Goal: Information Seeking & Learning: Learn about a topic

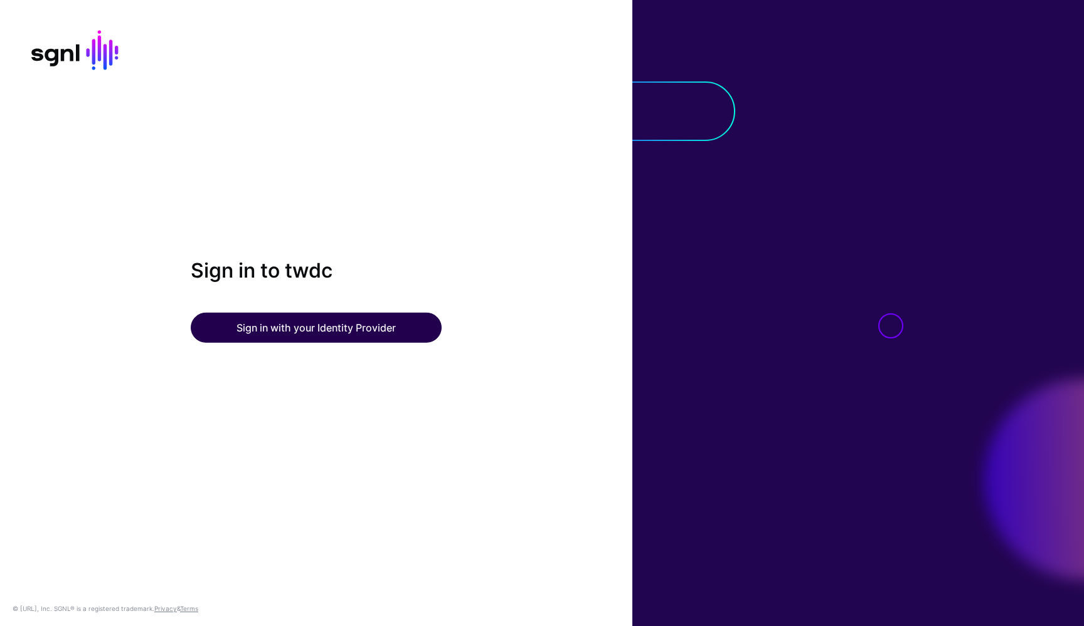
click at [335, 337] on button "Sign in with your Identity Provider" at bounding box center [316, 328] width 251 height 30
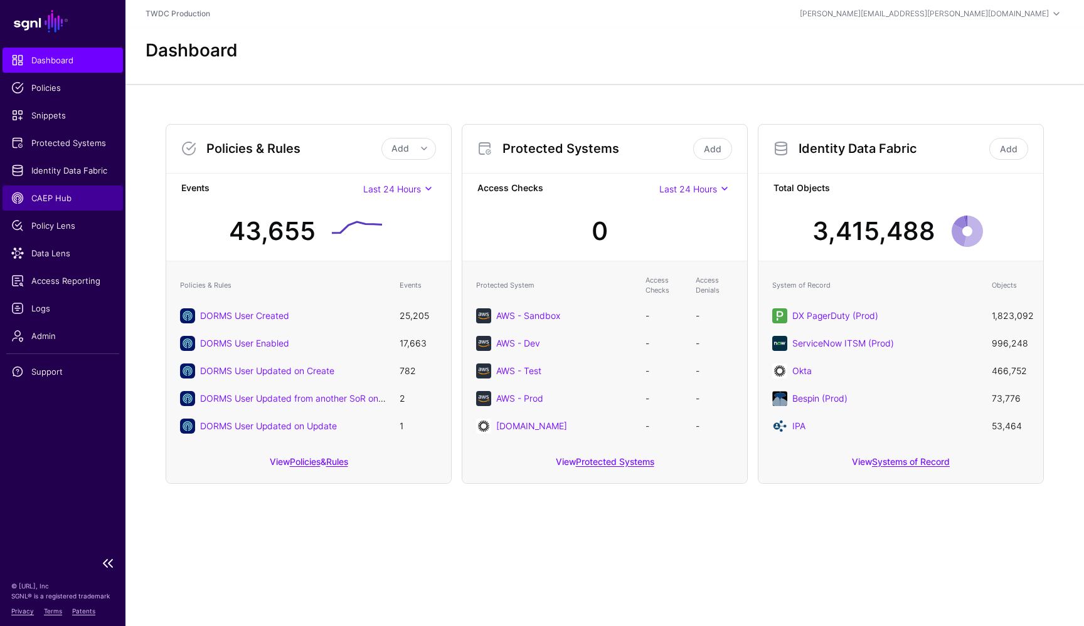
click at [66, 201] on span "CAEP Hub" at bounding box center [62, 198] width 103 height 13
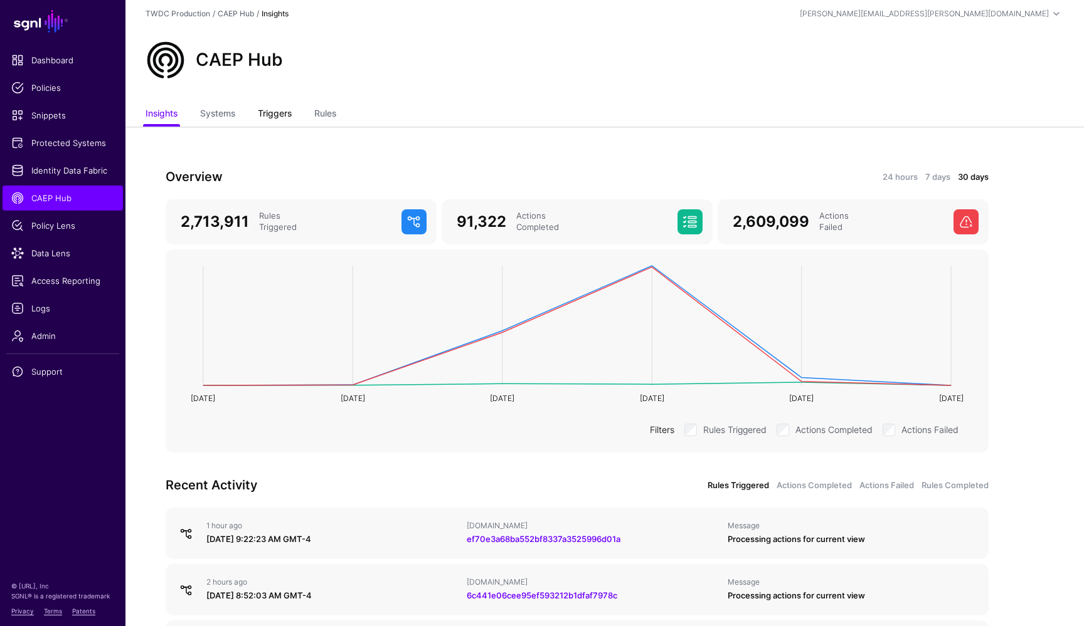
click at [278, 115] on link "Triggers" at bounding box center [275, 115] width 34 height 24
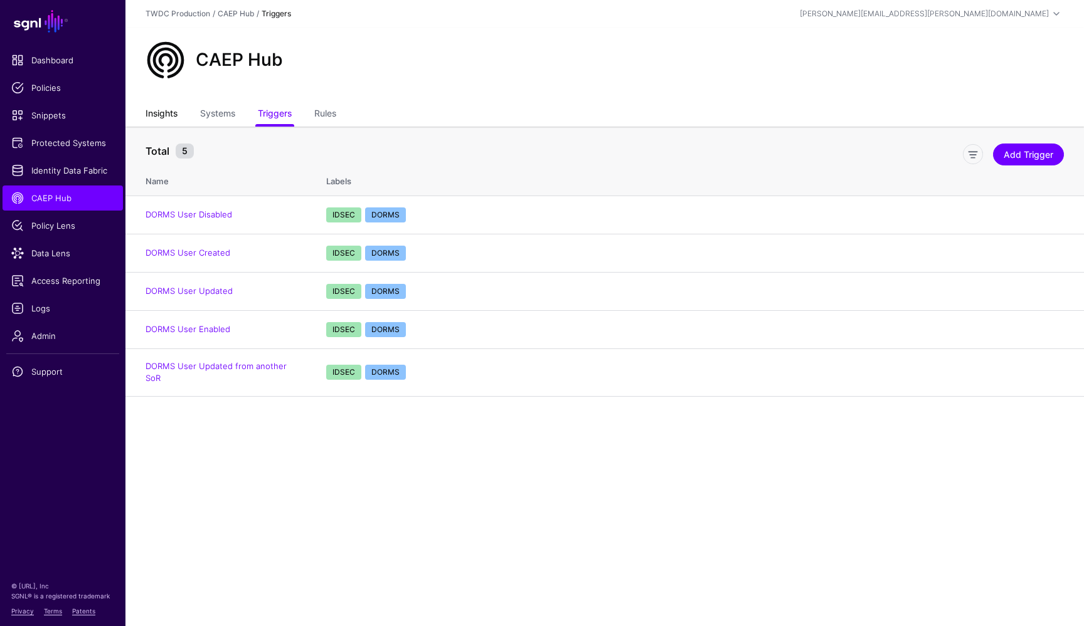
click at [164, 112] on link "Insights" at bounding box center [161, 115] width 32 height 24
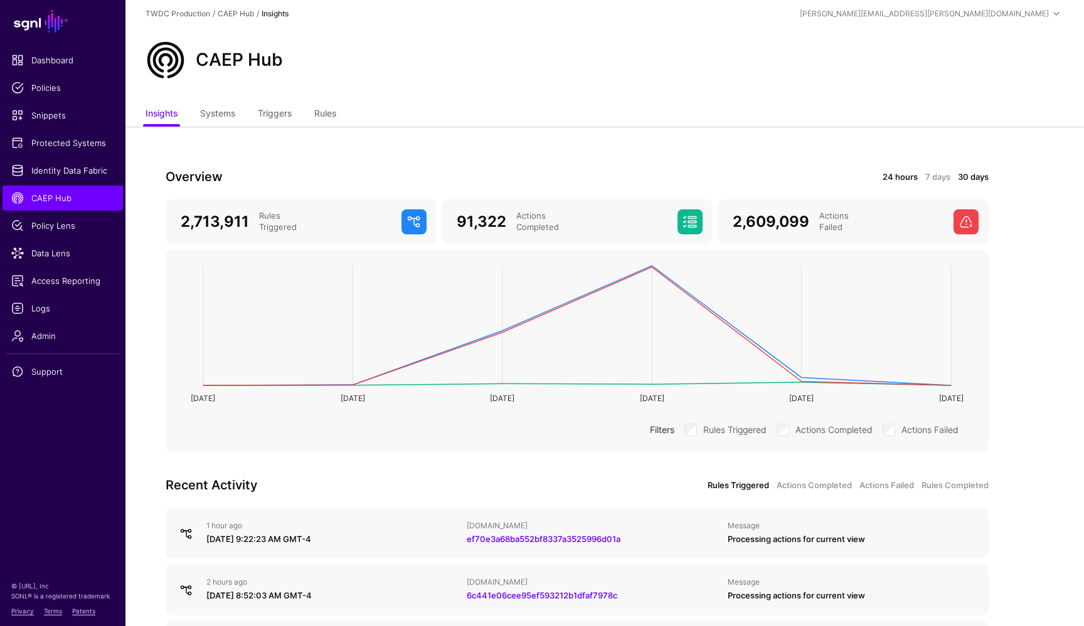
click at [899, 181] on link "24 hours" at bounding box center [899, 177] width 35 height 13
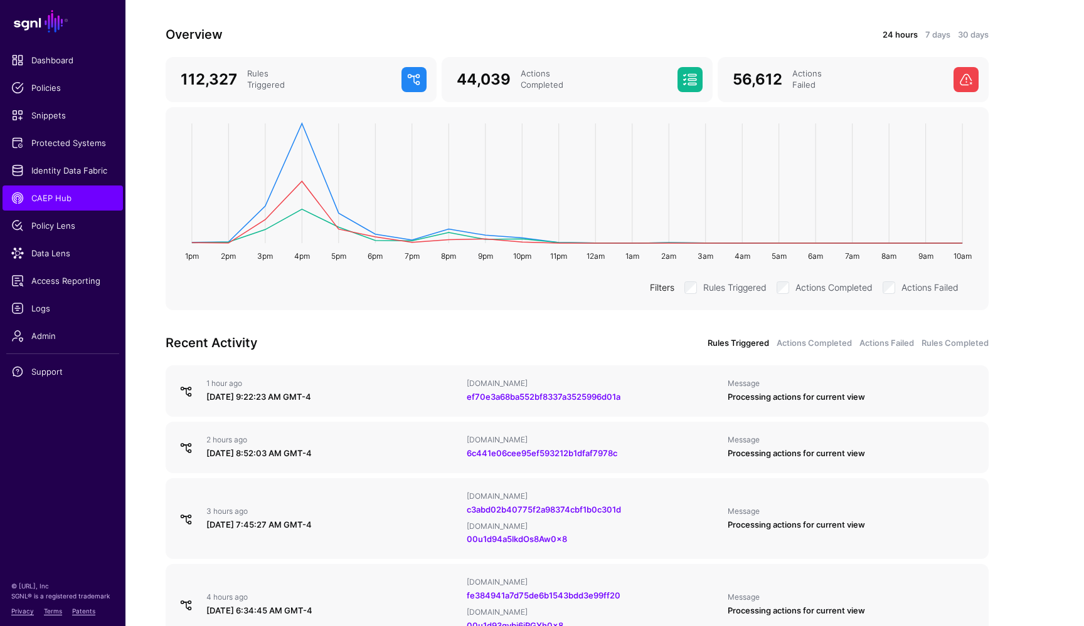
scroll to position [140, 0]
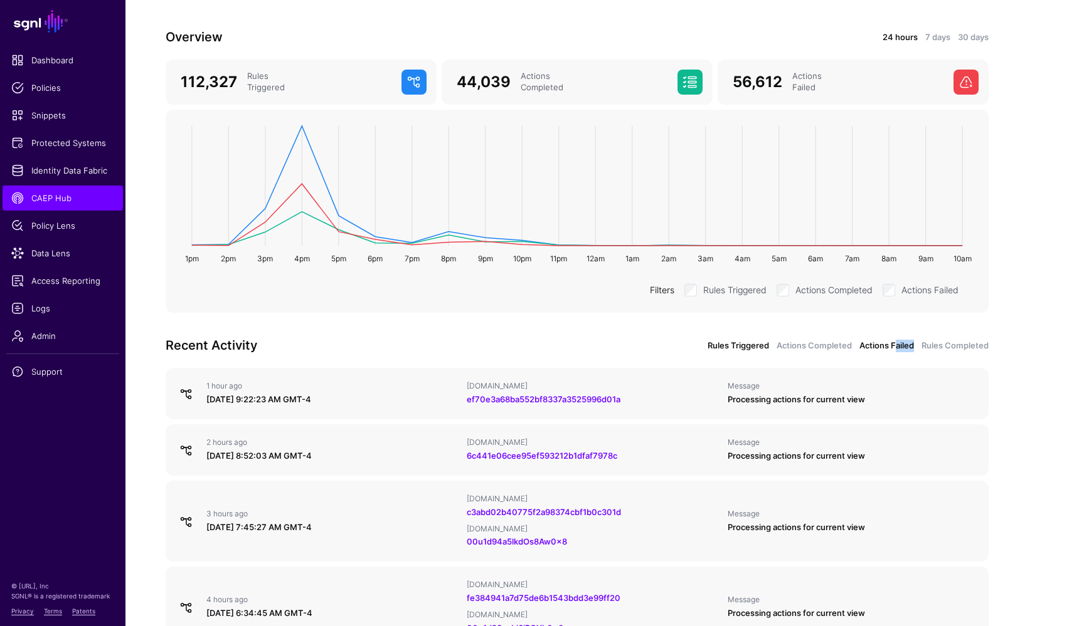
click at [897, 351] on link "Actions Failed" at bounding box center [886, 346] width 55 height 13
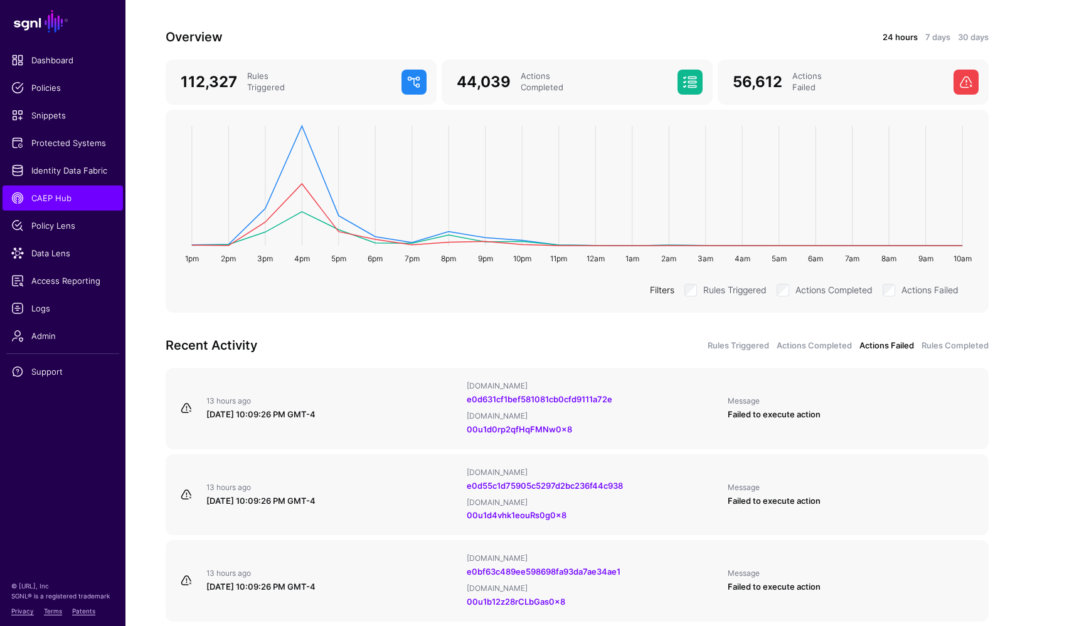
click at [1007, 362] on div "Overview 24 hours 7 days 30 days 112,327 Rules Triggered 44,039 Actions Complet…" at bounding box center [576, 638] width 903 height 1302
click at [806, 346] on link "Actions Completed" at bounding box center [813, 346] width 75 height 13
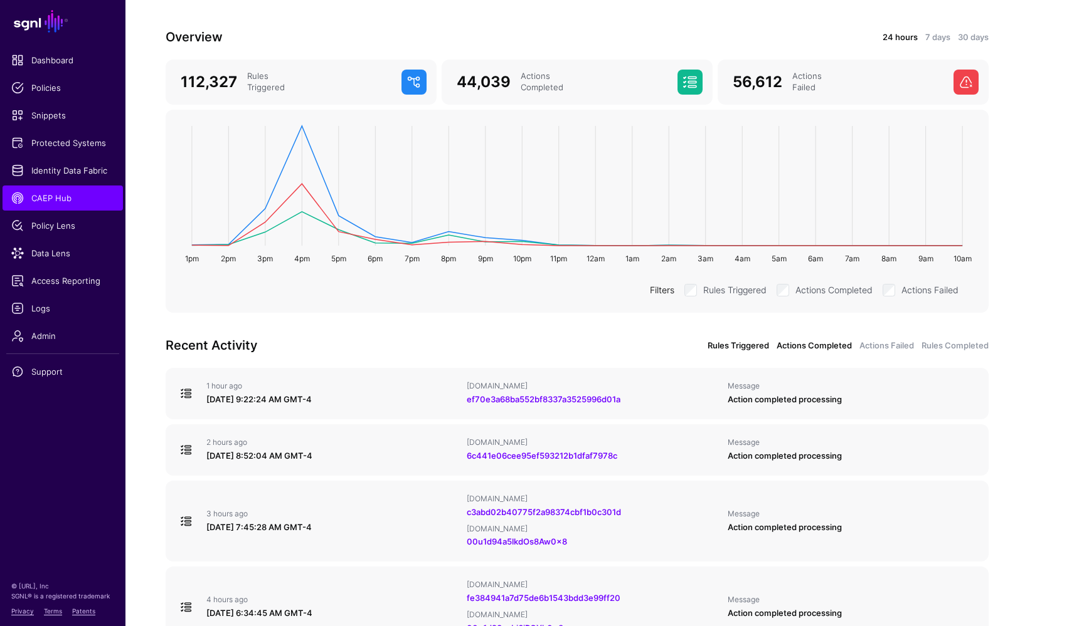
click at [755, 346] on link "Rules Triggered" at bounding box center [737, 346] width 61 height 13
click at [797, 337] on div "Recent Activity Rules Triggered Actions Completed Actions Failed Rules Completed" at bounding box center [577, 345] width 838 height 20
click at [798, 347] on link "Actions Completed" at bounding box center [813, 346] width 75 height 13
click at [890, 348] on link "Actions Failed" at bounding box center [886, 346] width 55 height 13
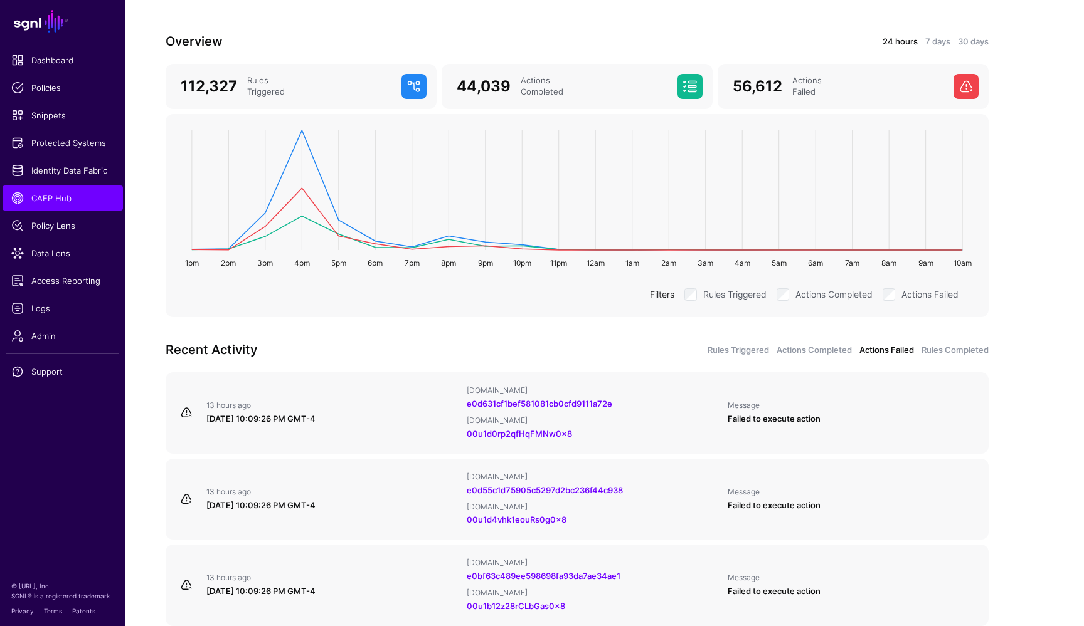
scroll to position [130, 0]
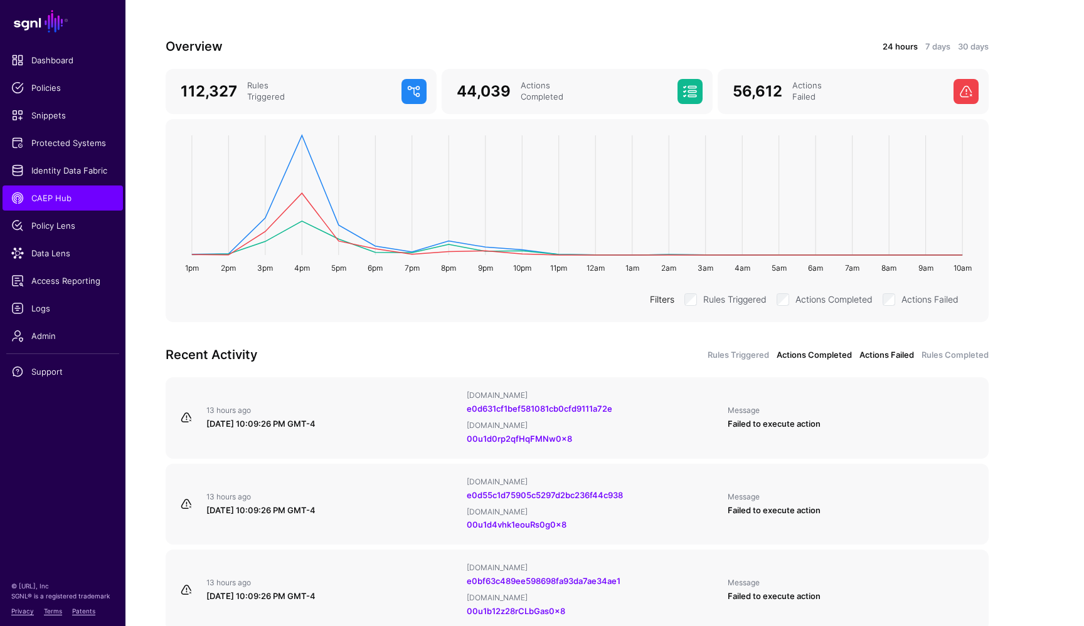
click at [833, 357] on link "Actions Completed" at bounding box center [813, 355] width 75 height 13
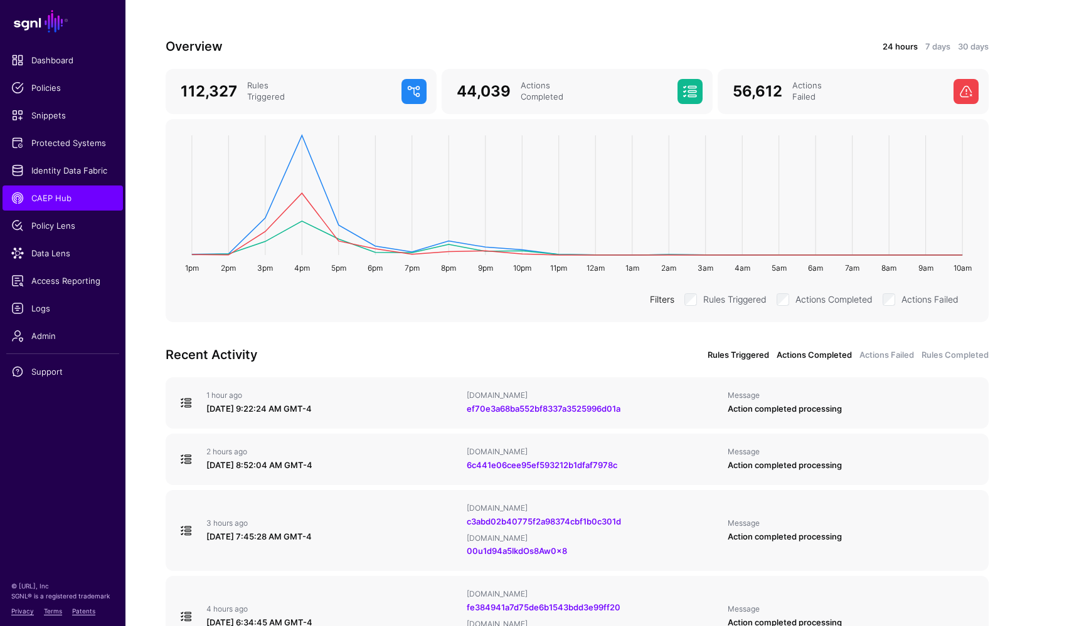
click at [750, 356] on link "Rules Triggered" at bounding box center [737, 355] width 61 height 13
click at [806, 352] on link "Actions Completed" at bounding box center [813, 355] width 75 height 13
click at [877, 357] on link "Actions Failed" at bounding box center [886, 355] width 55 height 13
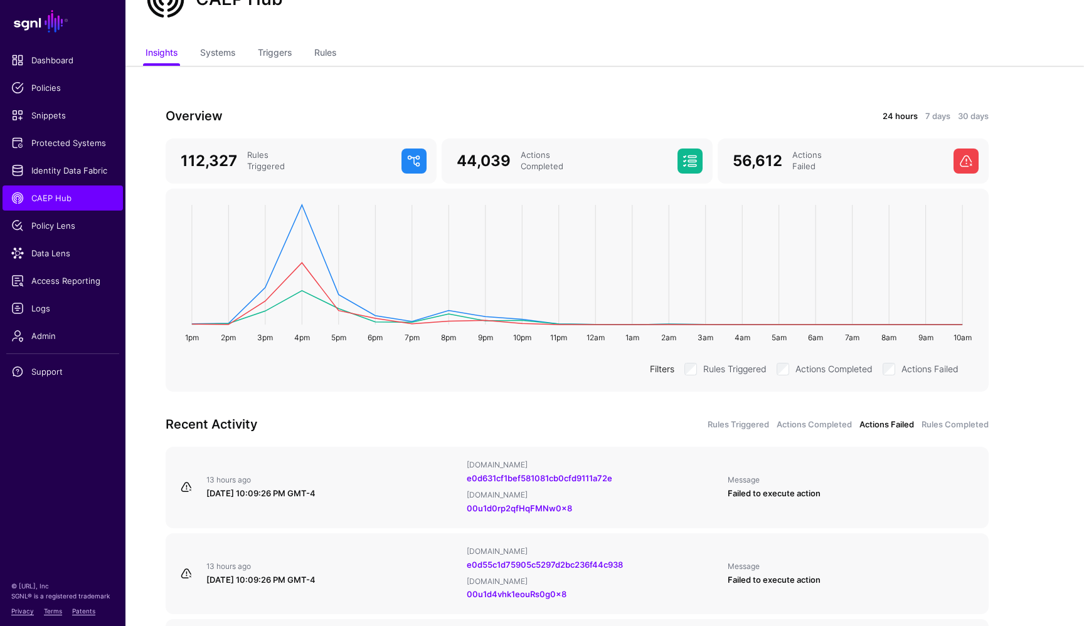
scroll to position [85, 0]
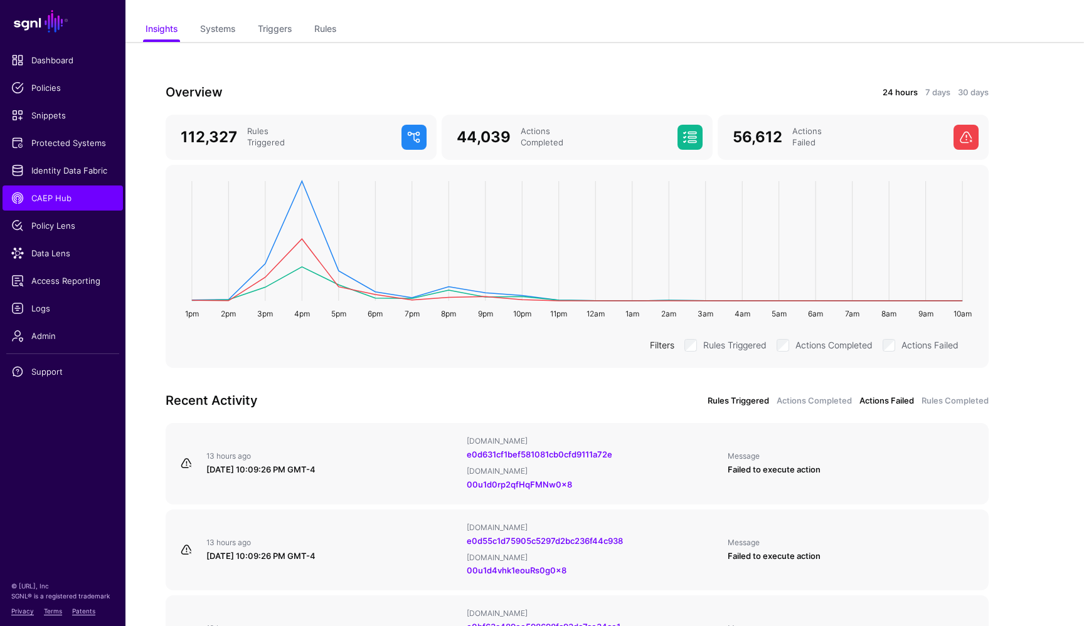
click at [737, 397] on link "Rules Triggered" at bounding box center [737, 401] width 61 height 13
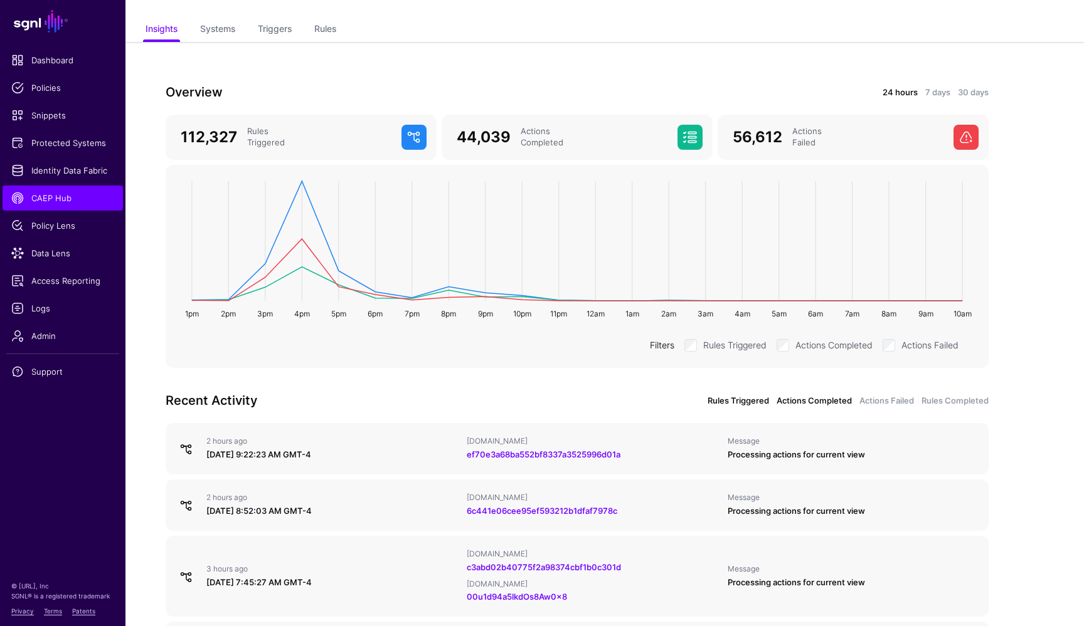
click at [797, 401] on link "Actions Completed" at bounding box center [813, 401] width 75 height 13
click at [947, 400] on link "Rules Completed" at bounding box center [954, 401] width 67 height 13
click at [885, 402] on link "Actions Failed" at bounding box center [886, 401] width 55 height 13
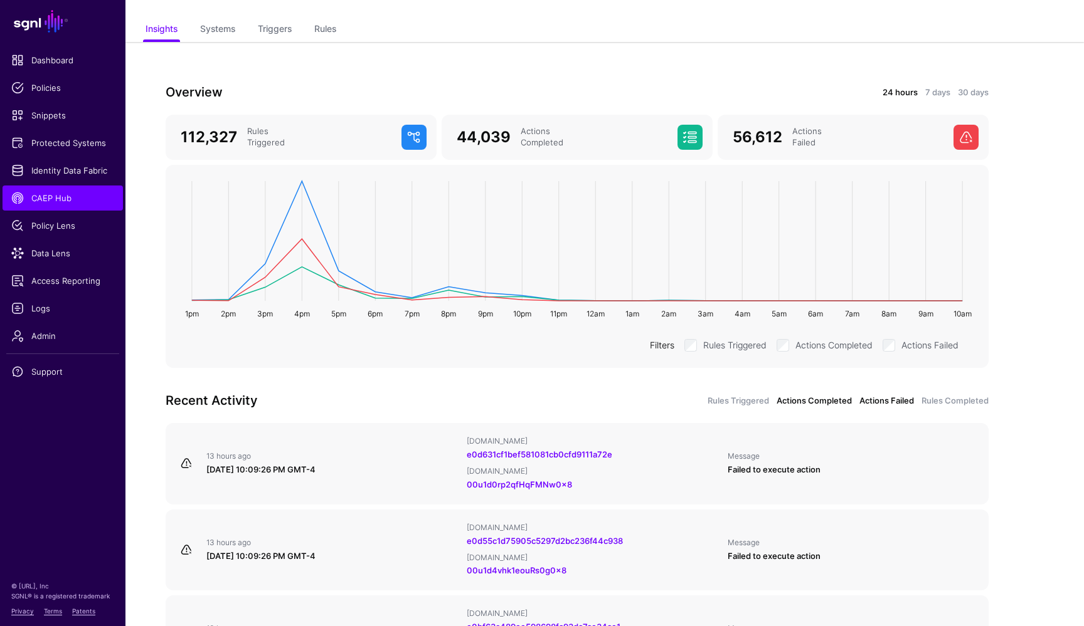
click at [823, 401] on link "Actions Completed" at bounding box center [813, 401] width 75 height 13
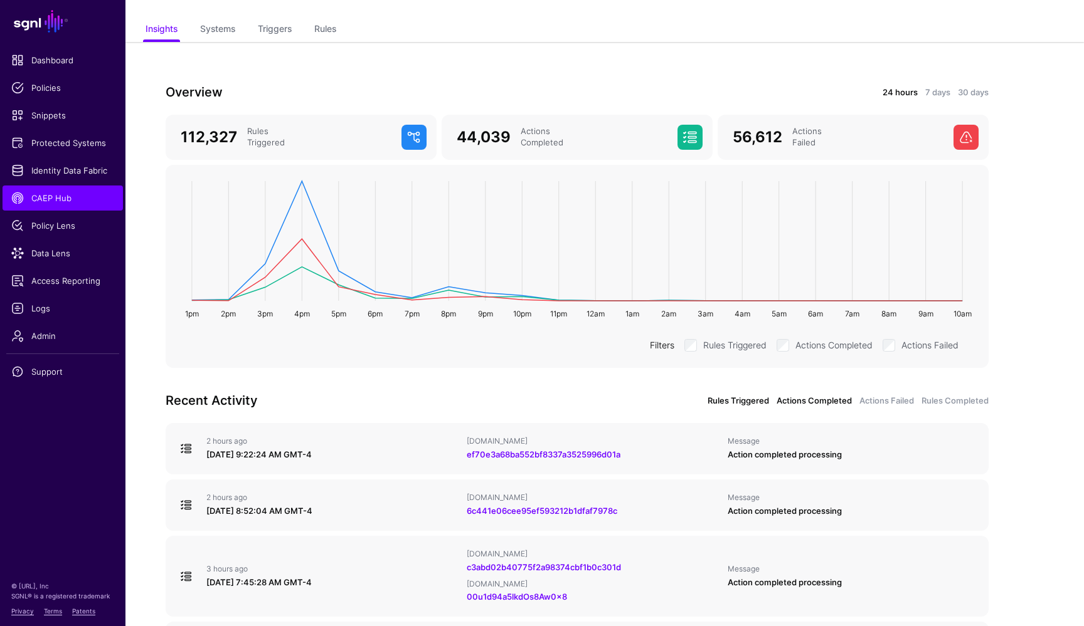
click at [736, 402] on link "Rules Triggered" at bounding box center [737, 401] width 61 height 13
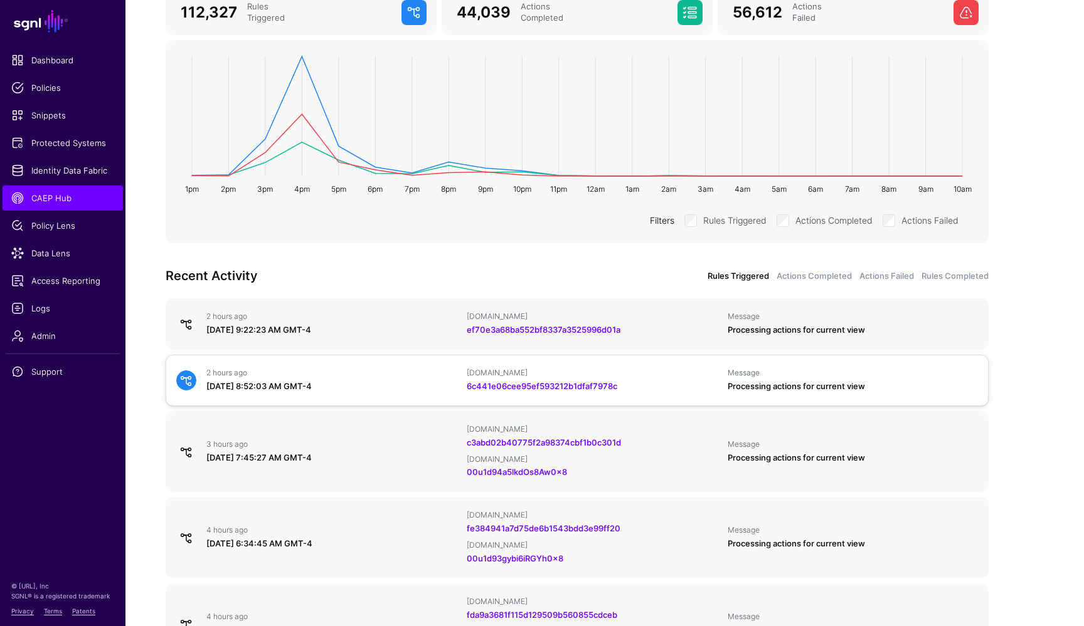
scroll to position [210, 0]
click at [543, 332] on link "ef70e3a68ba552bf8337a3525996d01a" at bounding box center [544, 329] width 154 height 10
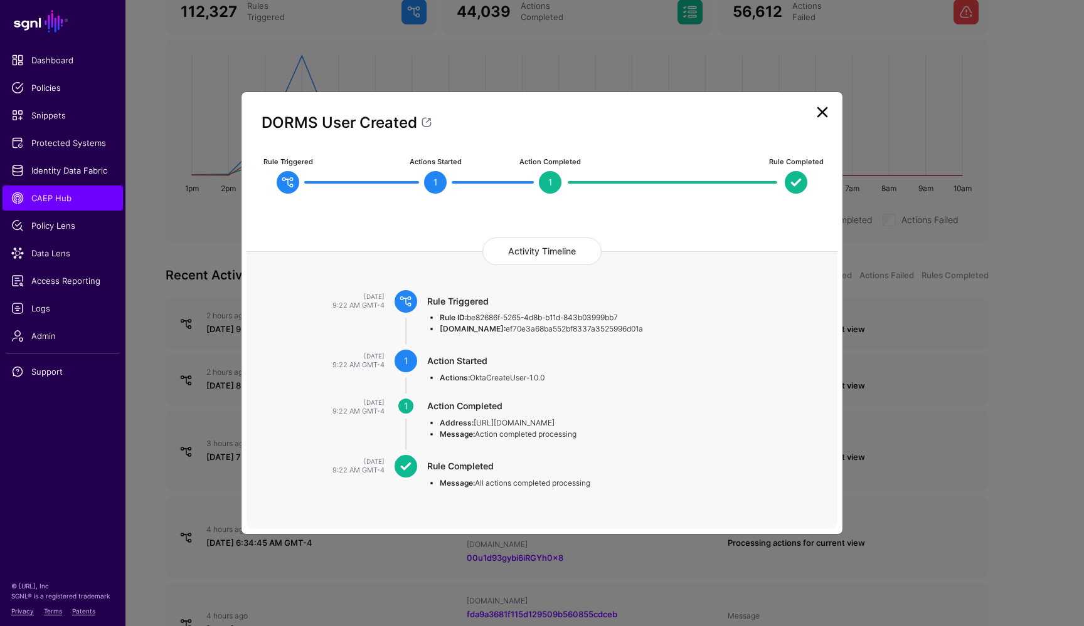
click at [824, 112] on link at bounding box center [822, 112] width 20 height 20
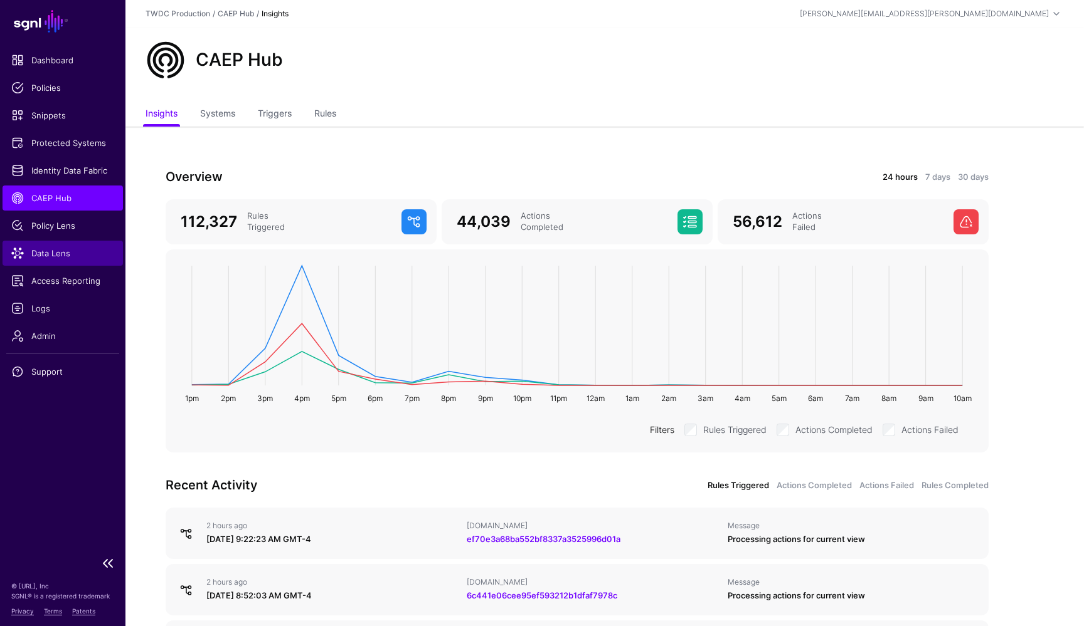
scroll to position [0, 0]
click at [53, 253] on span "Data Lens" at bounding box center [62, 253] width 103 height 13
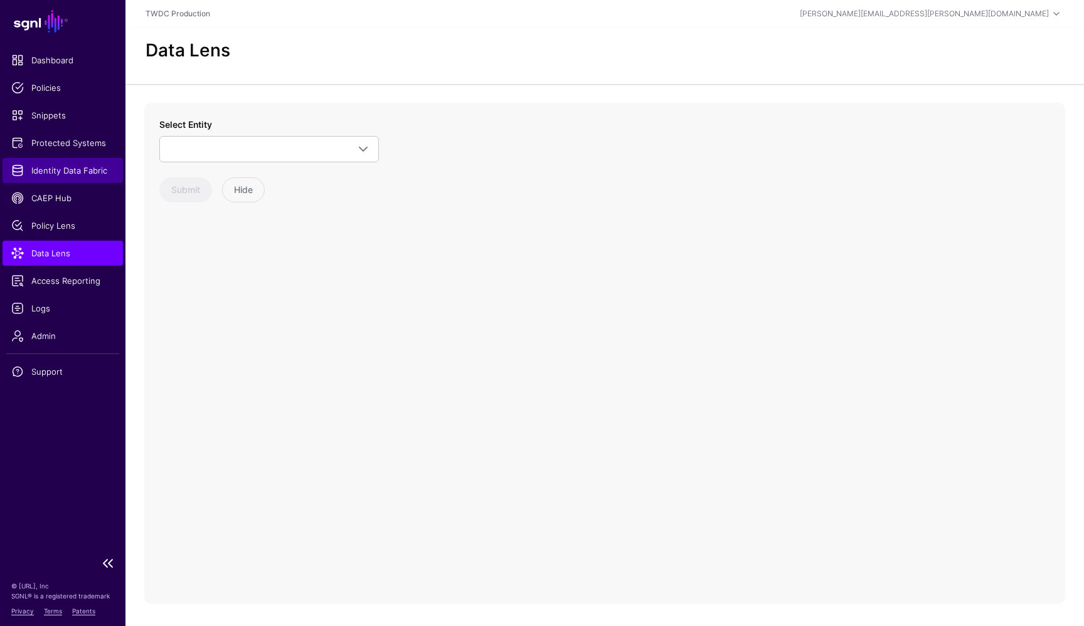
click at [78, 174] on span "Identity Data Fabric" at bounding box center [62, 170] width 103 height 13
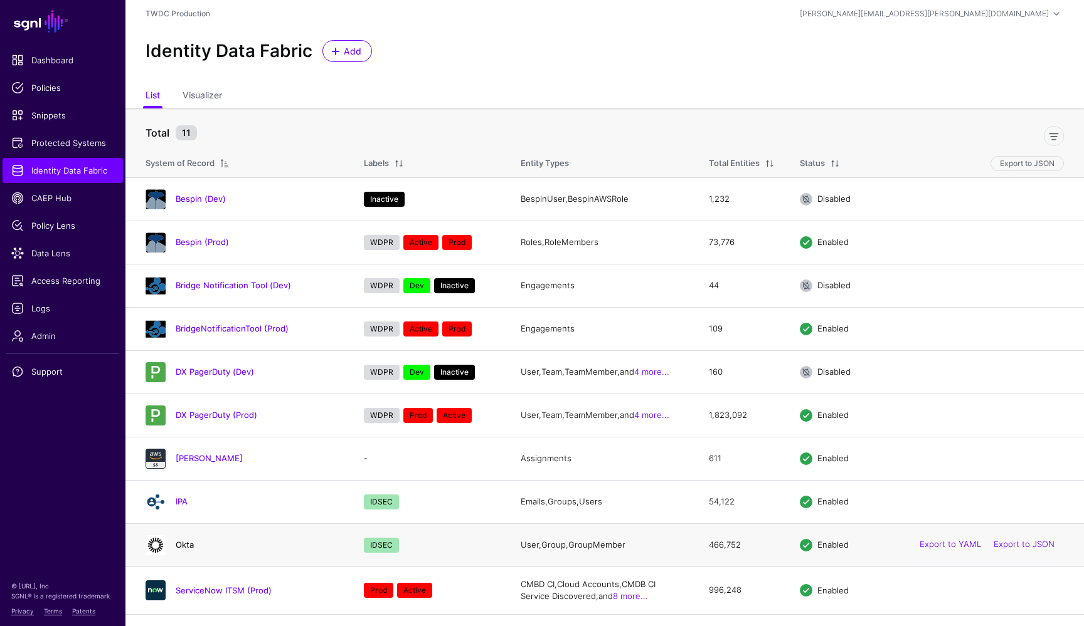
click at [185, 544] on link "Okta" at bounding box center [185, 545] width 18 height 10
click at [178, 502] on link "IPA" at bounding box center [182, 502] width 12 height 10
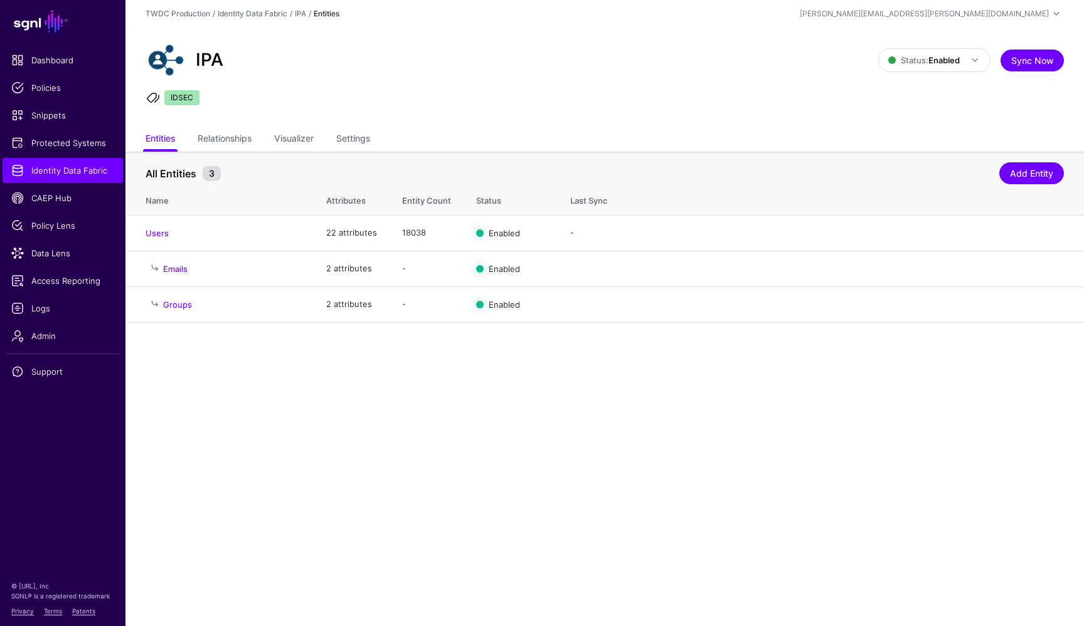
click at [534, 430] on main "SGNL Dashboard Policies Snippets Protected Systems Identity Data Fabric CAEP Hu…" at bounding box center [542, 313] width 1084 height 626
click at [53, 250] on span "Data Lens" at bounding box center [62, 253] width 103 height 13
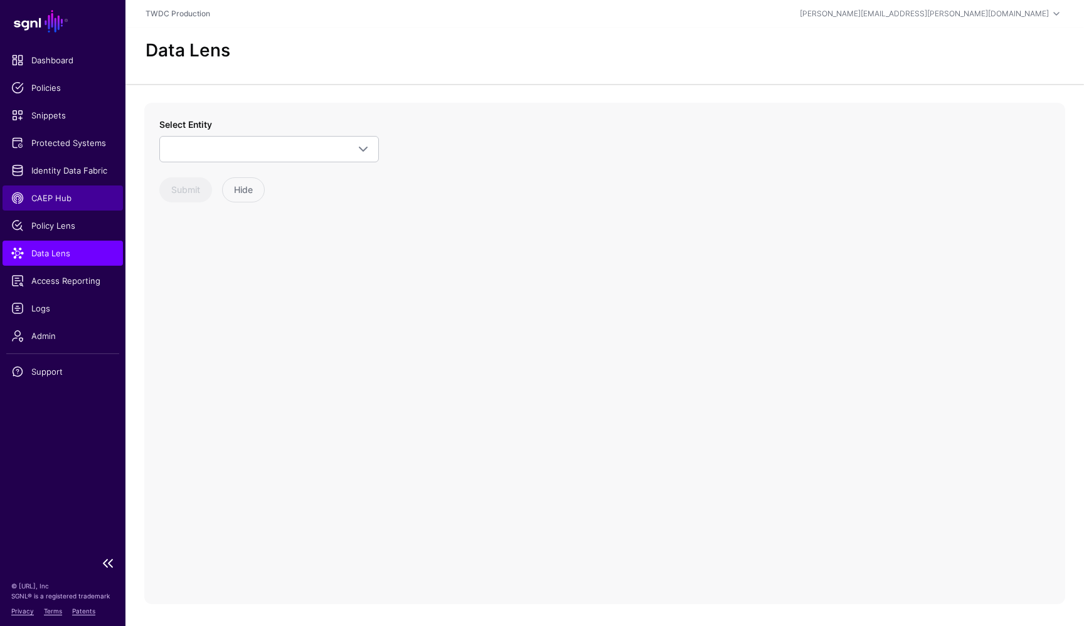
click at [69, 198] on span "CAEP Hub" at bounding box center [62, 198] width 103 height 13
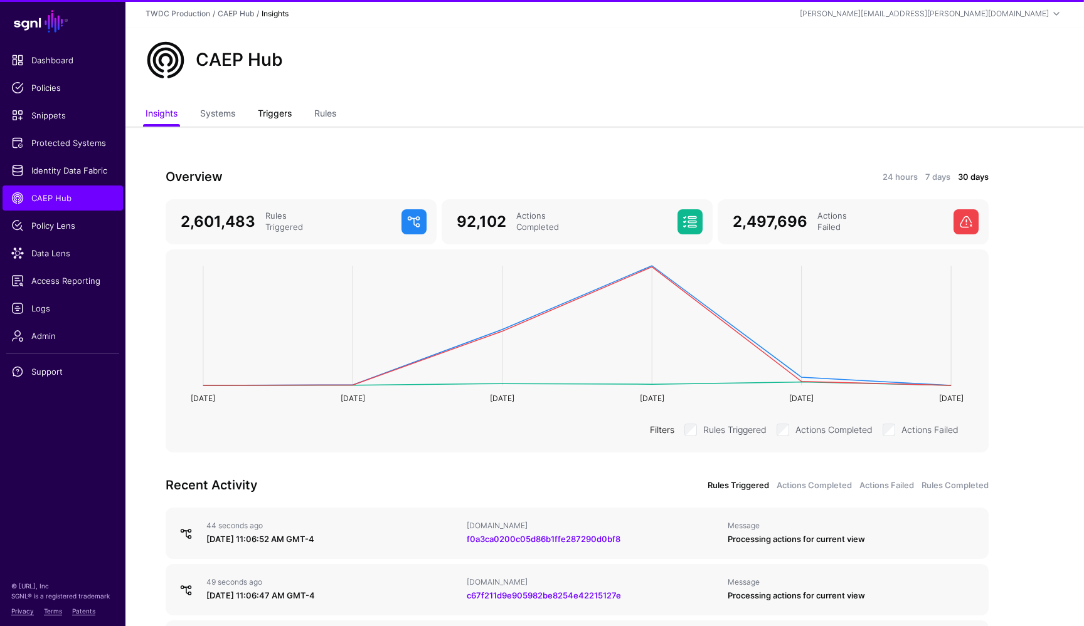
click at [282, 120] on link "Triggers" at bounding box center [275, 115] width 34 height 24
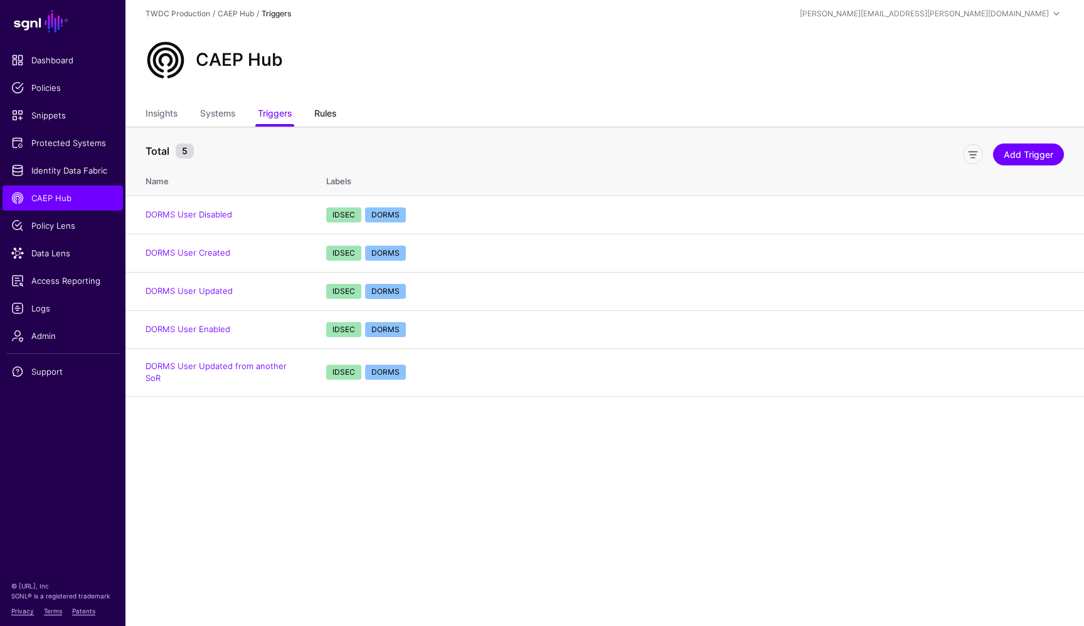
click at [334, 113] on link "Rules" at bounding box center [325, 115] width 22 height 24
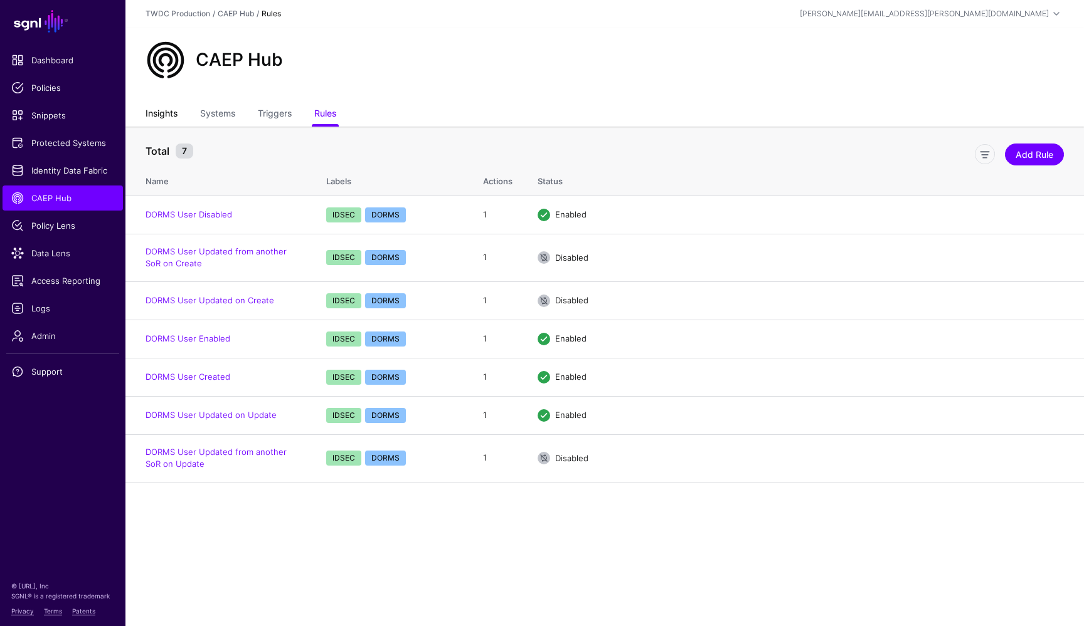
click at [165, 115] on link "Insights" at bounding box center [161, 115] width 32 height 24
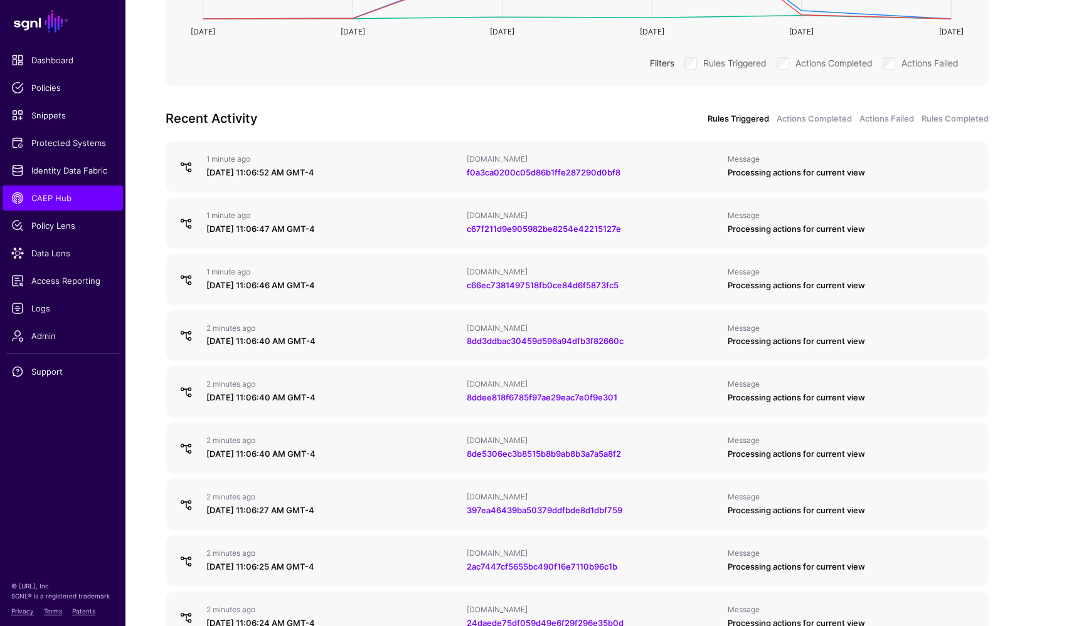
scroll to position [376, 0]
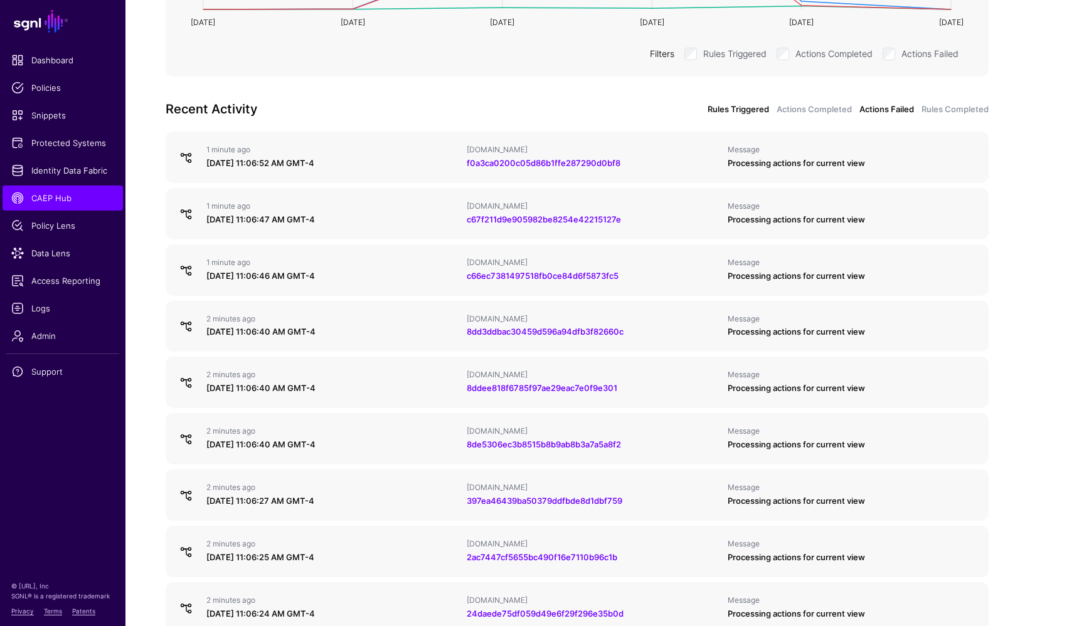
click at [895, 112] on link "Actions Failed" at bounding box center [886, 109] width 55 height 13
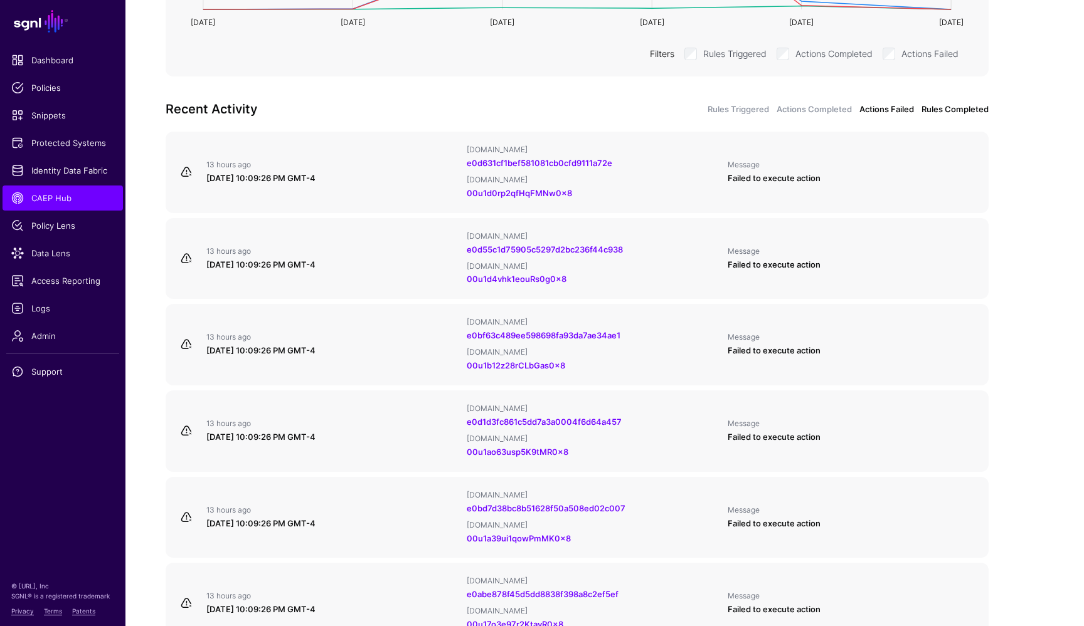
click at [943, 107] on link "Rules Completed" at bounding box center [954, 109] width 67 height 13
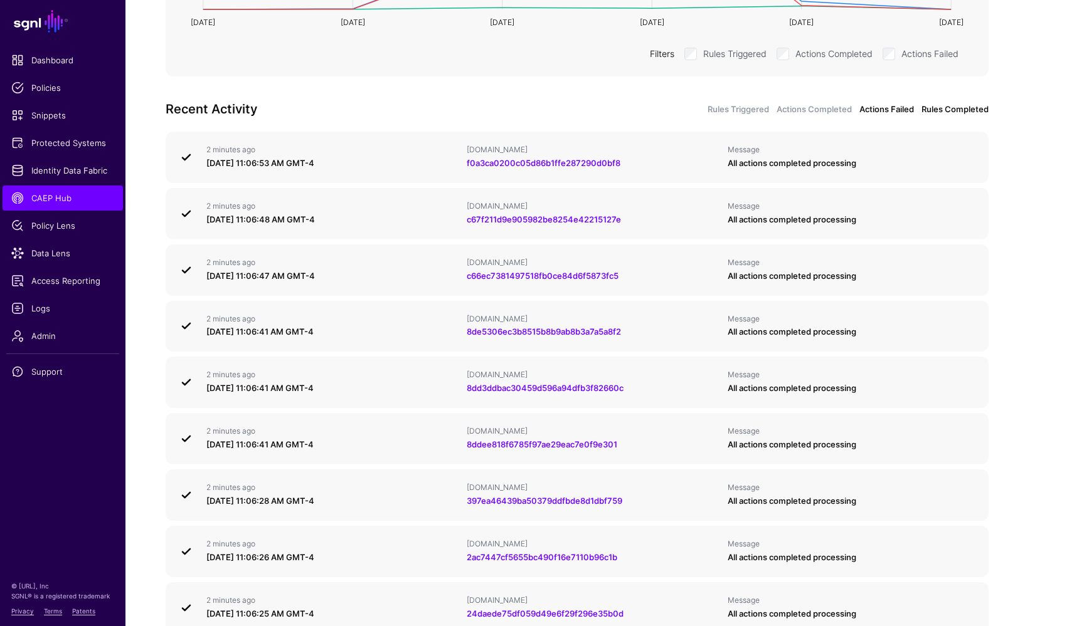
click at [892, 109] on link "Actions Failed" at bounding box center [886, 109] width 55 height 13
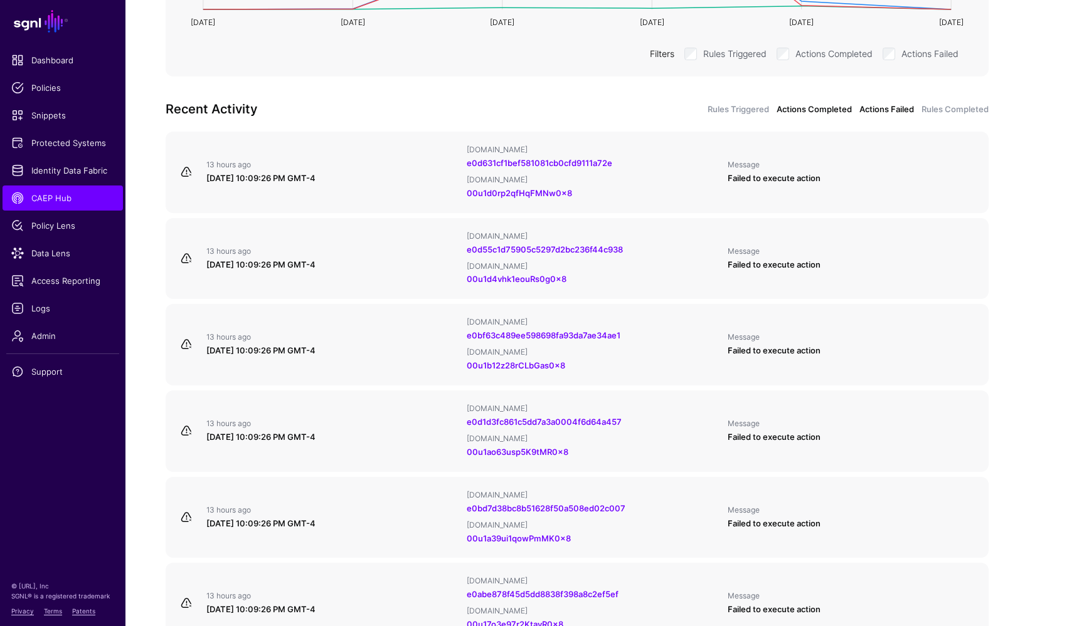
click at [822, 107] on link "Actions Completed" at bounding box center [813, 109] width 75 height 13
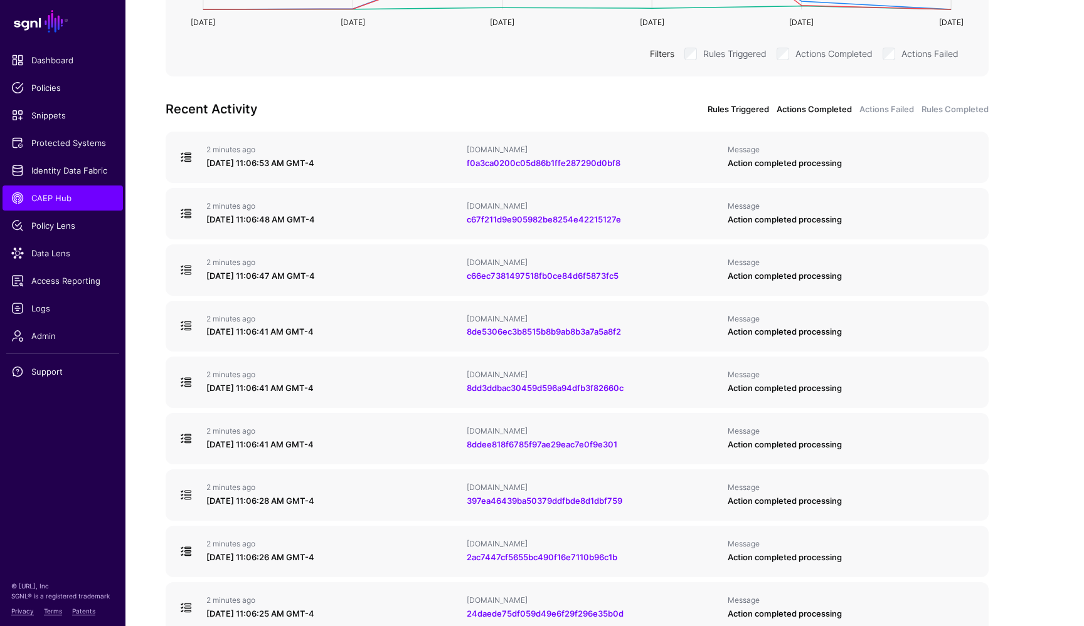
click at [743, 109] on link "Rules Triggered" at bounding box center [737, 109] width 61 height 13
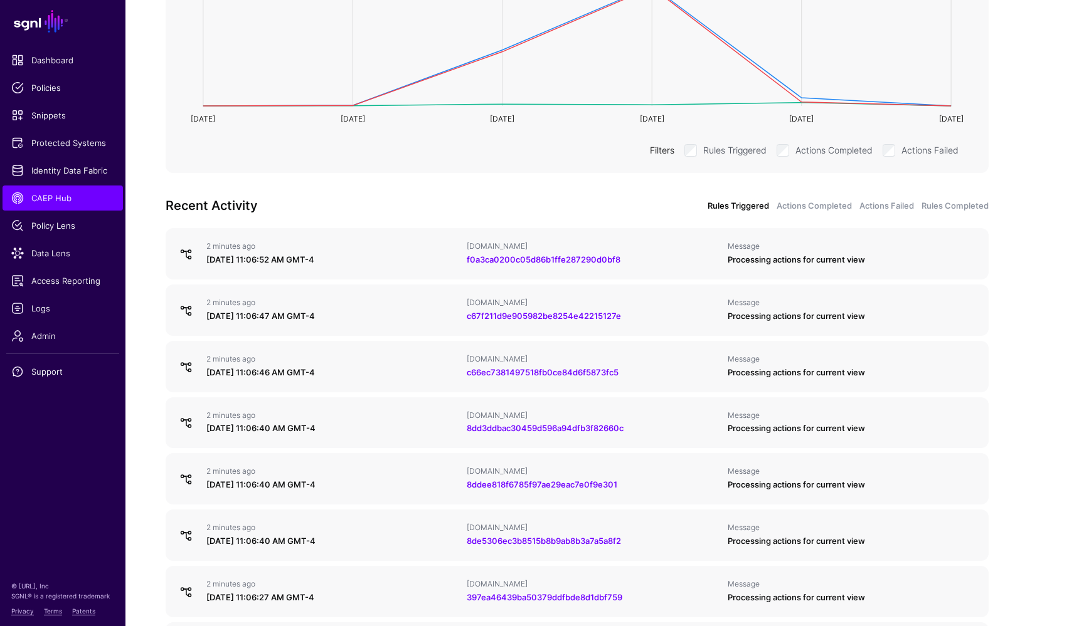
scroll to position [278, 0]
click at [966, 206] on link "Rules Completed" at bounding box center [954, 208] width 67 height 13
click at [895, 206] on link "Actions Failed" at bounding box center [886, 208] width 55 height 13
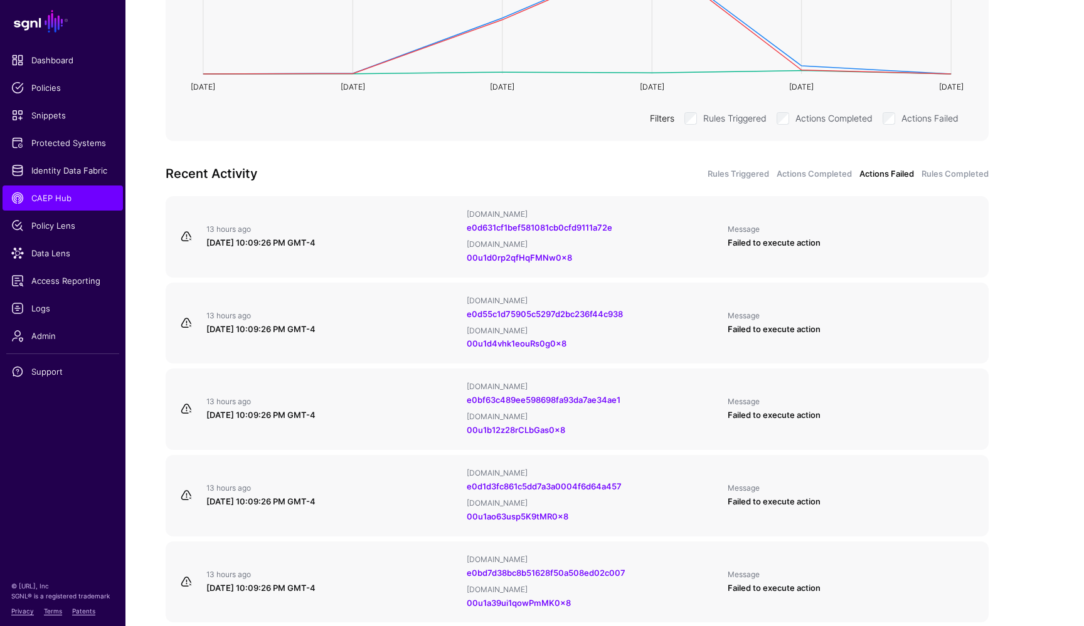
scroll to position [313, 0]
click at [951, 178] on link "Rules Completed" at bounding box center [954, 173] width 67 height 13
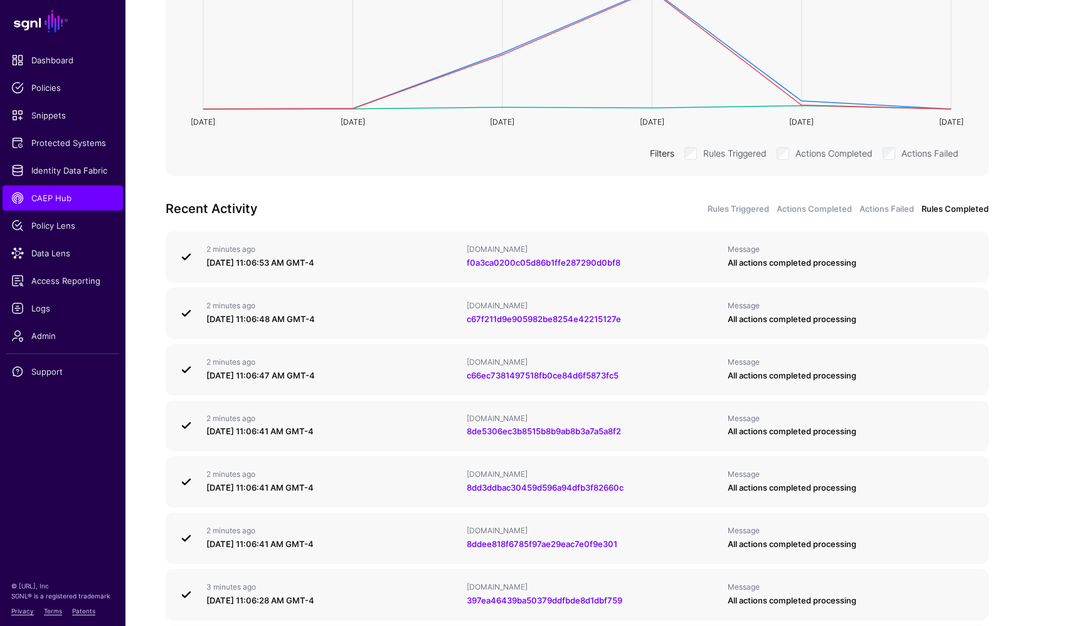
scroll to position [269, 0]
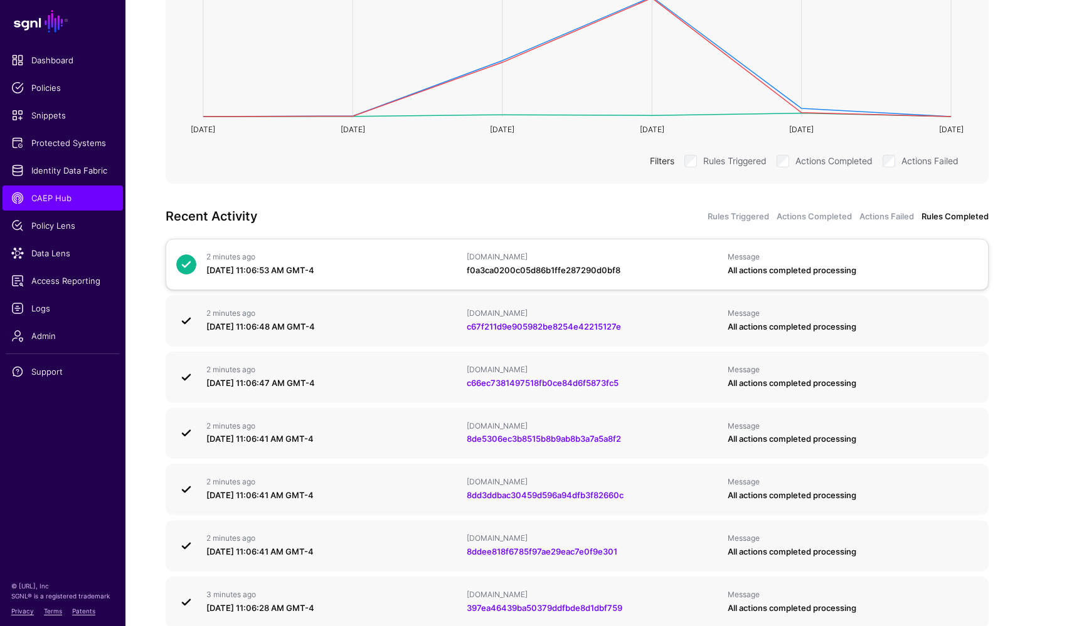
click at [597, 272] on link "f0a3ca0200c05d86b1ffe287290d0bf8" at bounding box center [544, 270] width 154 height 10
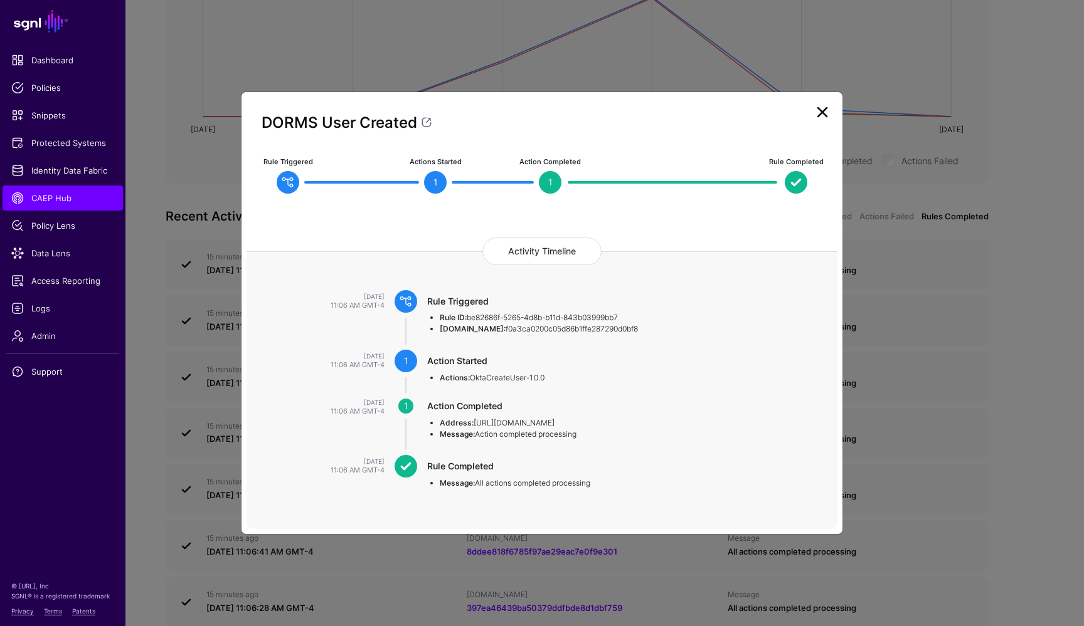
click at [822, 112] on link at bounding box center [822, 112] width 20 height 20
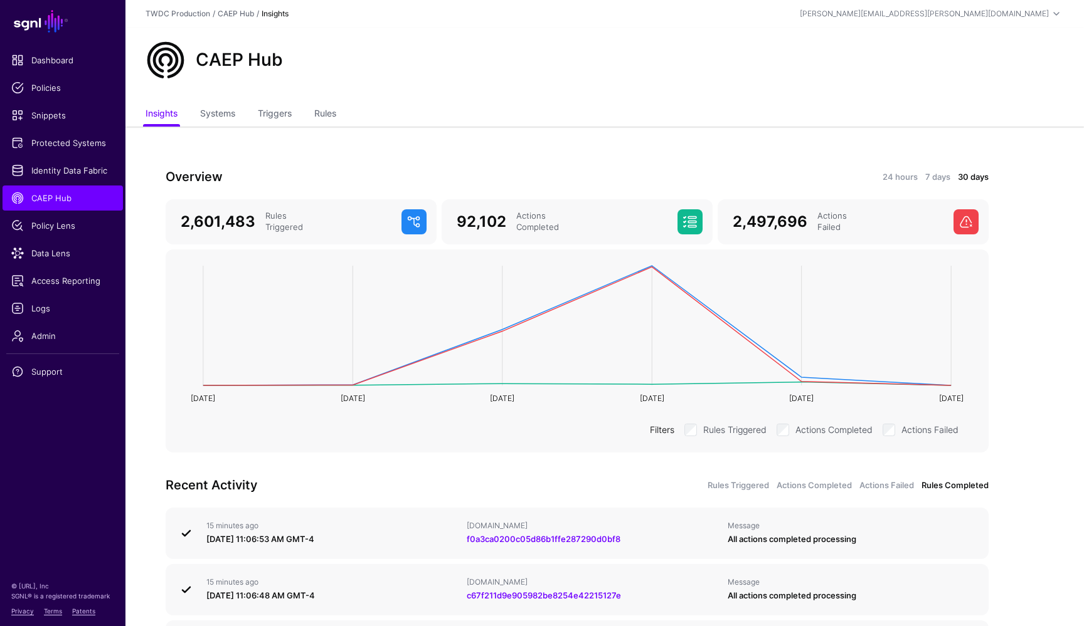
scroll to position [0, 0]
click at [900, 176] on link "24 hours" at bounding box center [899, 177] width 35 height 13
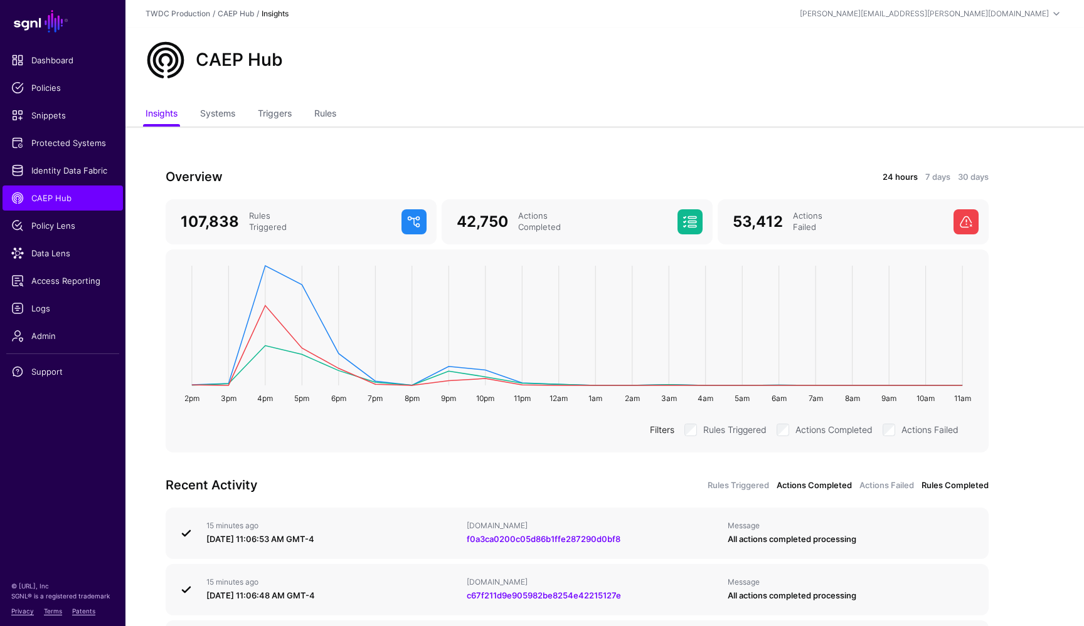
click at [828, 484] on link "Actions Completed" at bounding box center [813, 486] width 75 height 13
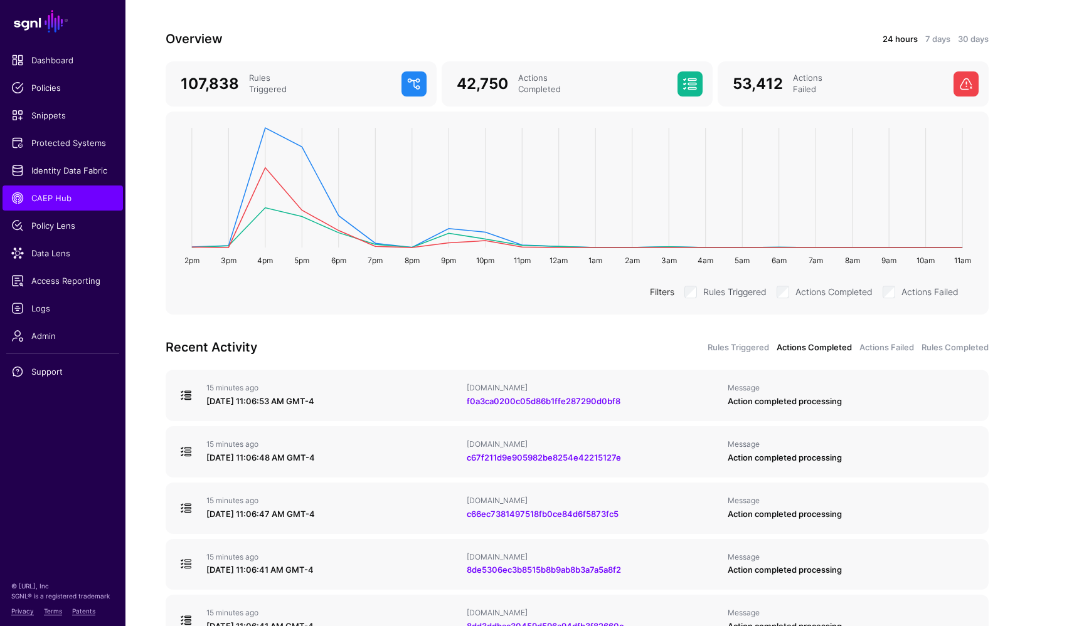
scroll to position [134, 0]
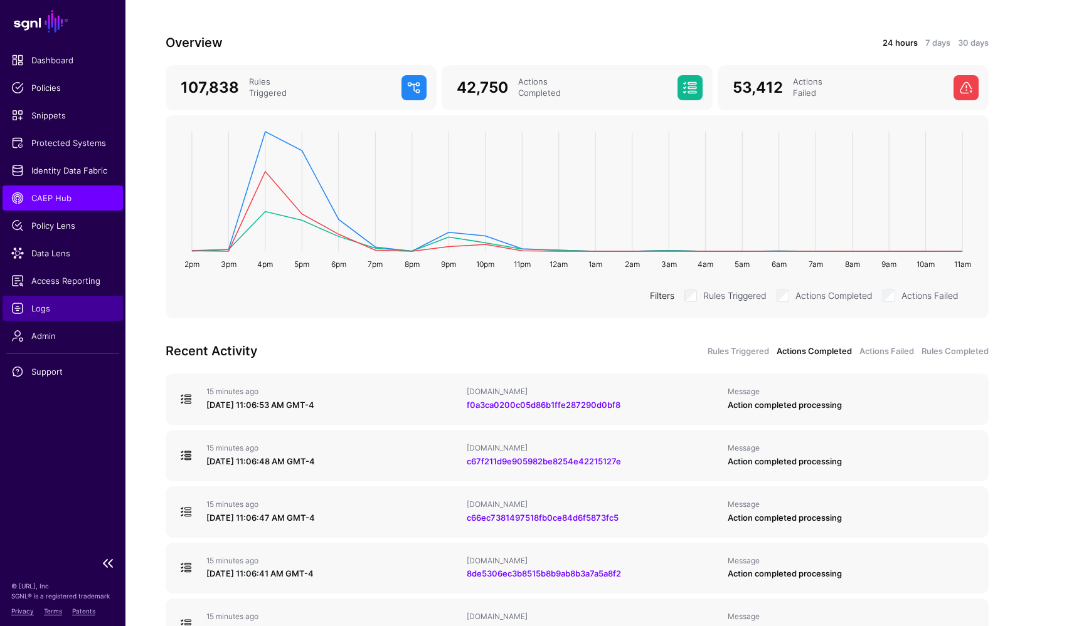
click at [50, 305] on span "Logs" at bounding box center [62, 308] width 103 height 13
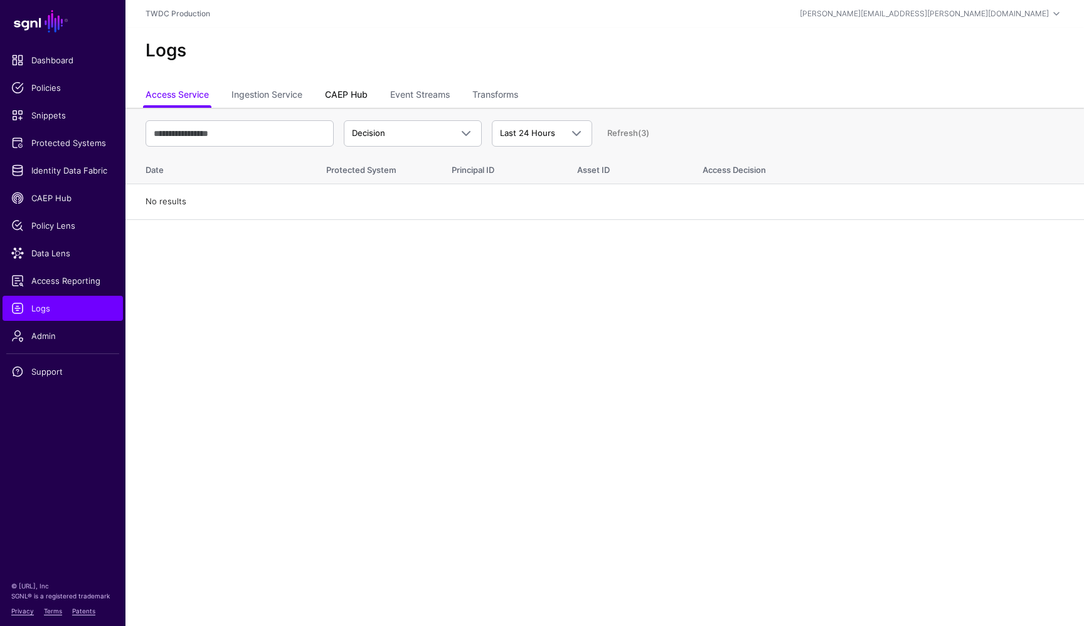
click at [342, 92] on link "CAEP Hub" at bounding box center [346, 96] width 43 height 24
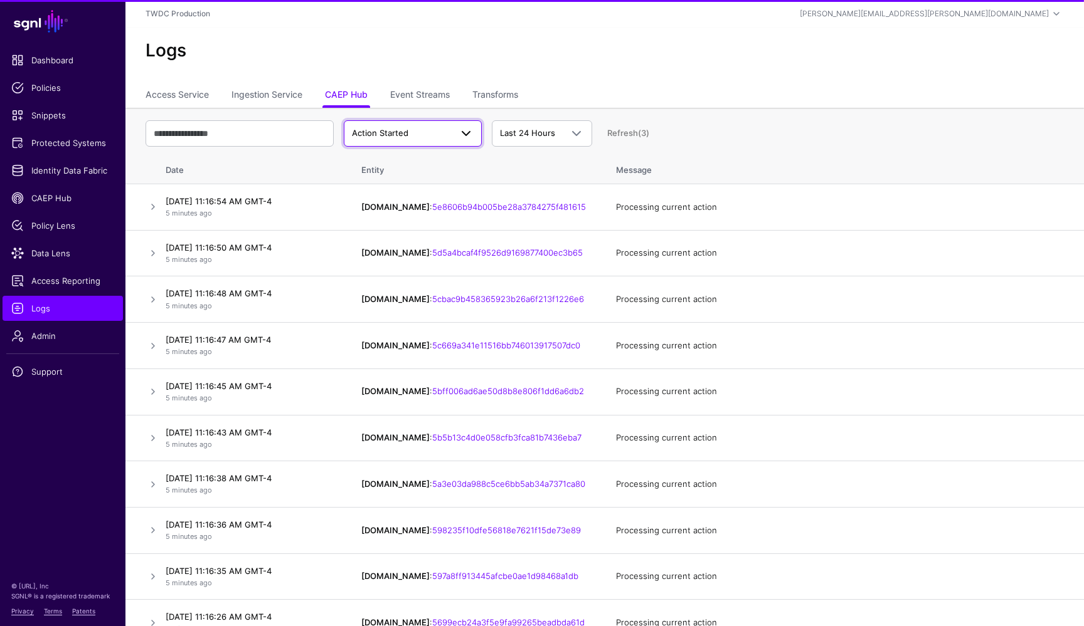
click at [457, 135] on span at bounding box center [462, 133] width 23 height 15
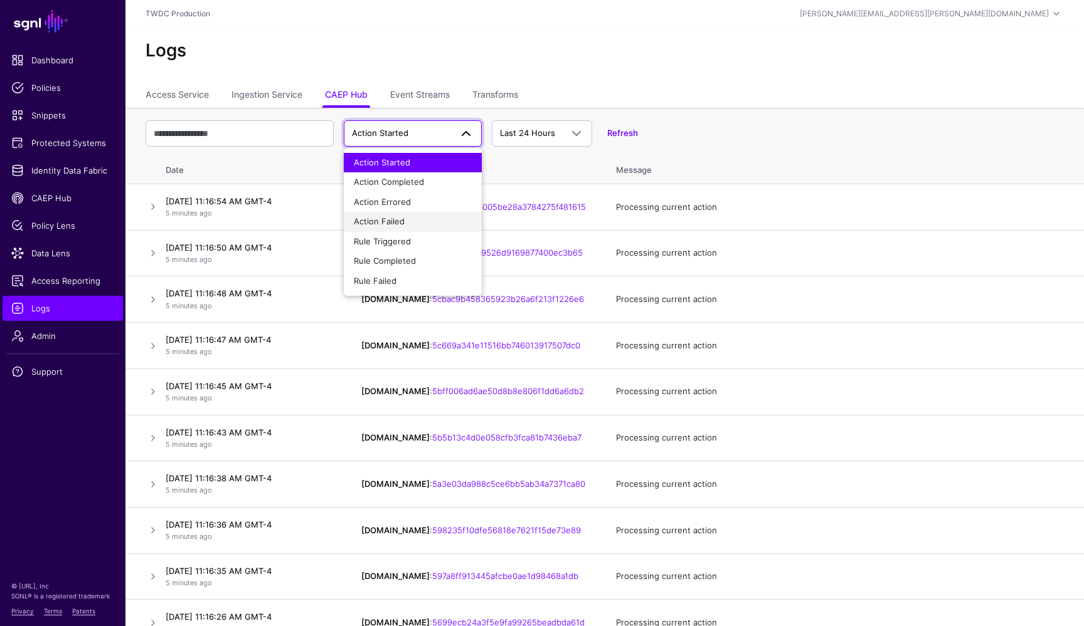
click at [404, 218] on div "Action Failed" at bounding box center [413, 222] width 118 height 13
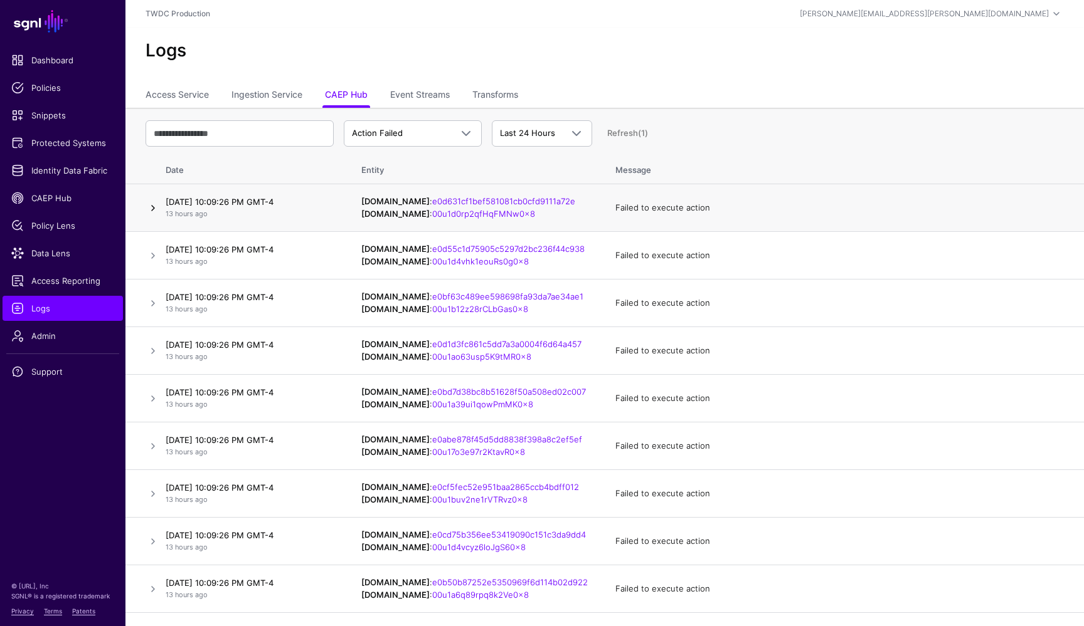
click at [149, 208] on link at bounding box center [152, 208] width 15 height 15
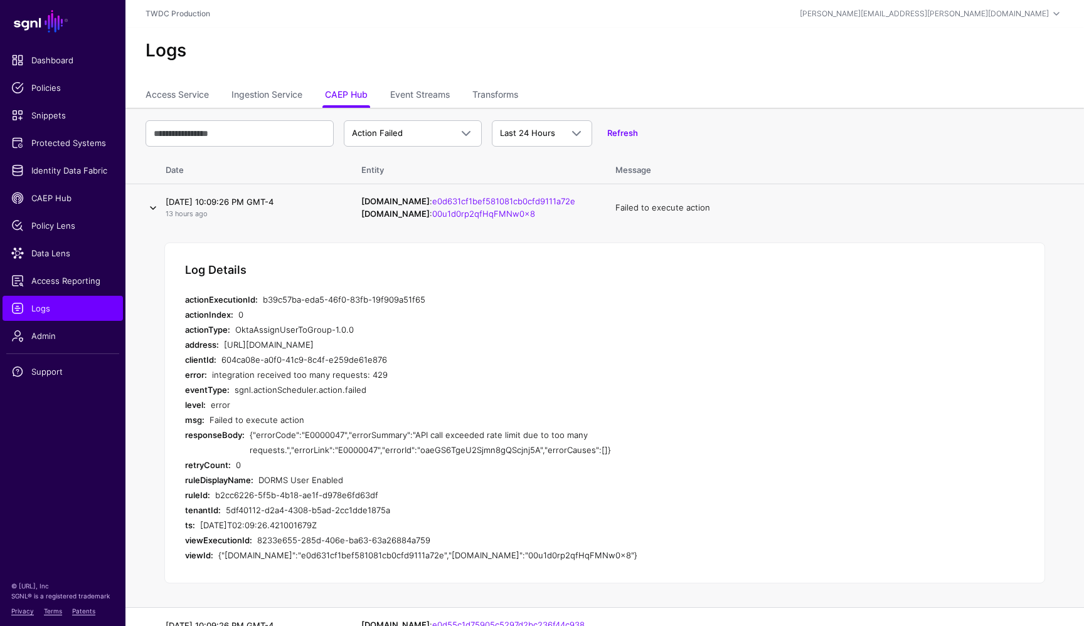
click at [152, 206] on link at bounding box center [152, 208] width 15 height 15
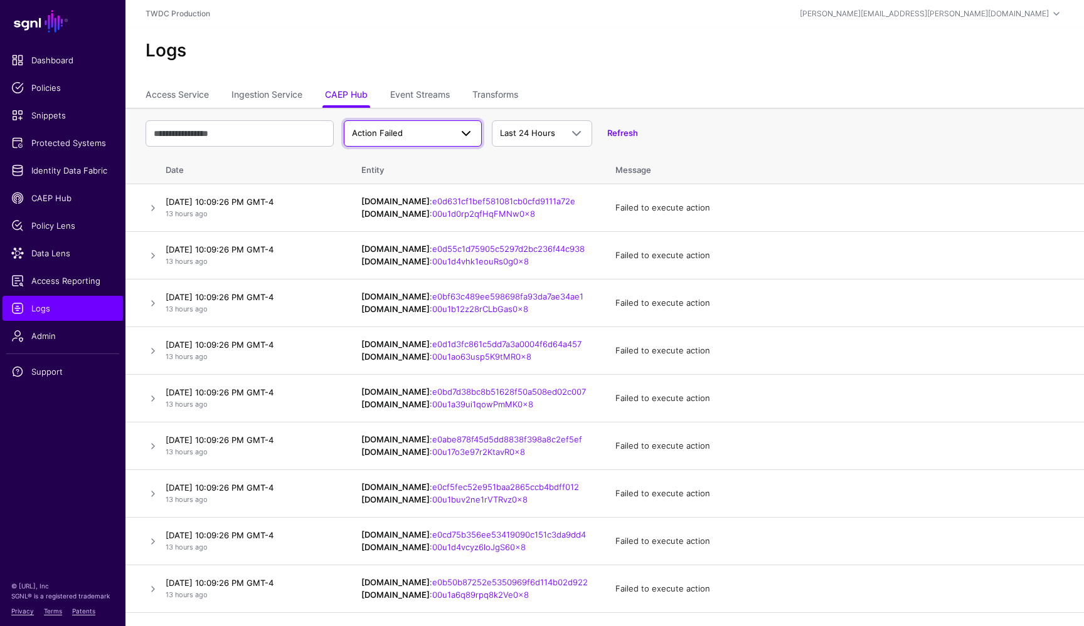
click at [455, 138] on span at bounding box center [462, 133] width 23 height 15
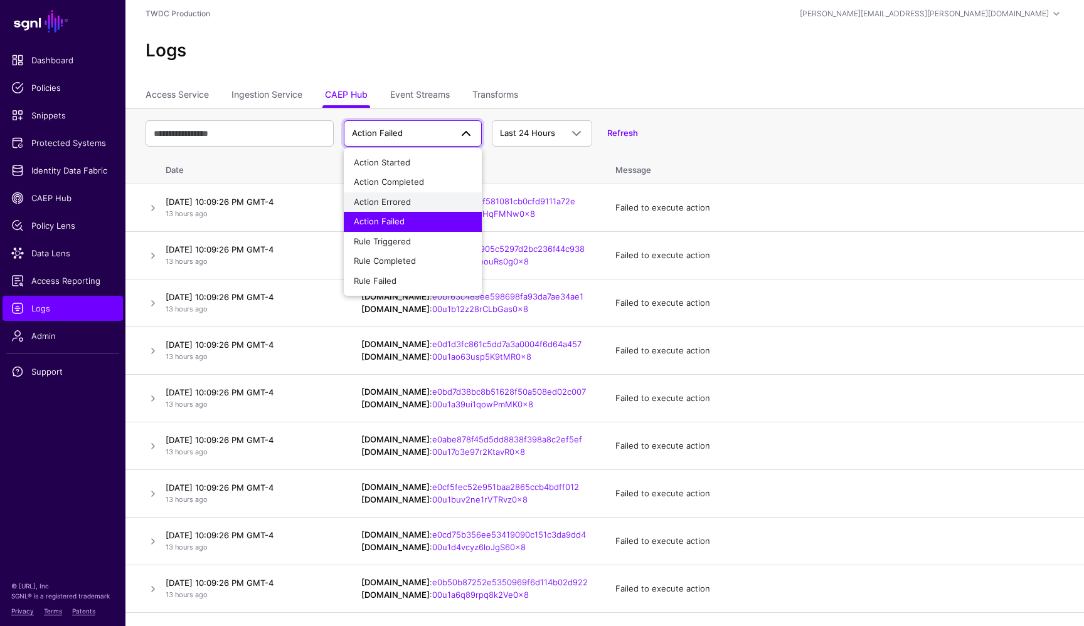
click at [408, 198] on span "Action Errored" at bounding box center [382, 202] width 57 height 10
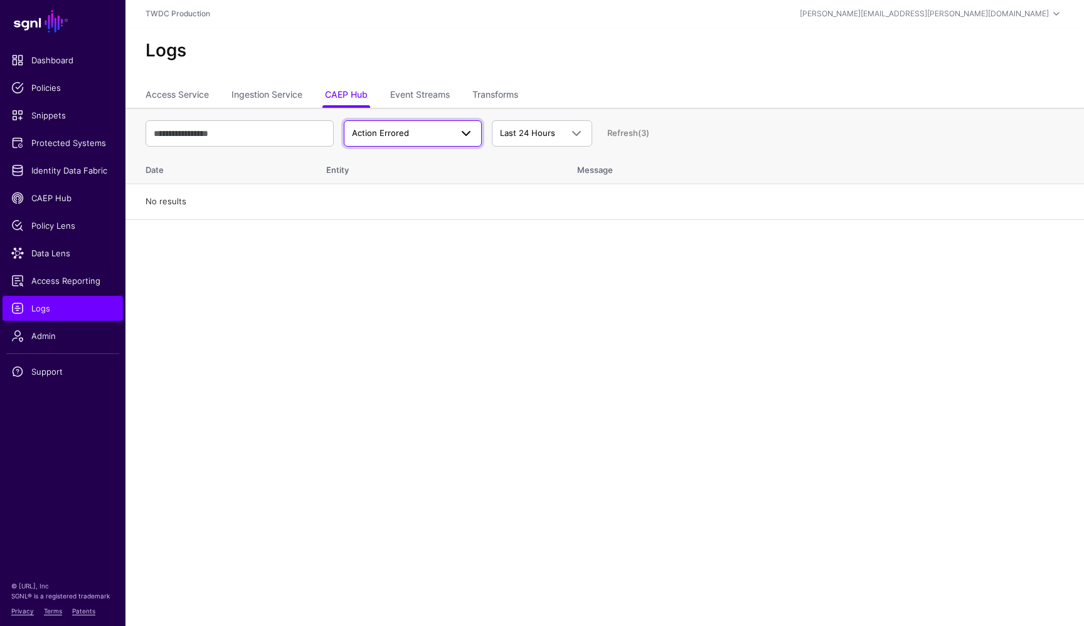
click at [465, 140] on span at bounding box center [465, 133] width 15 height 15
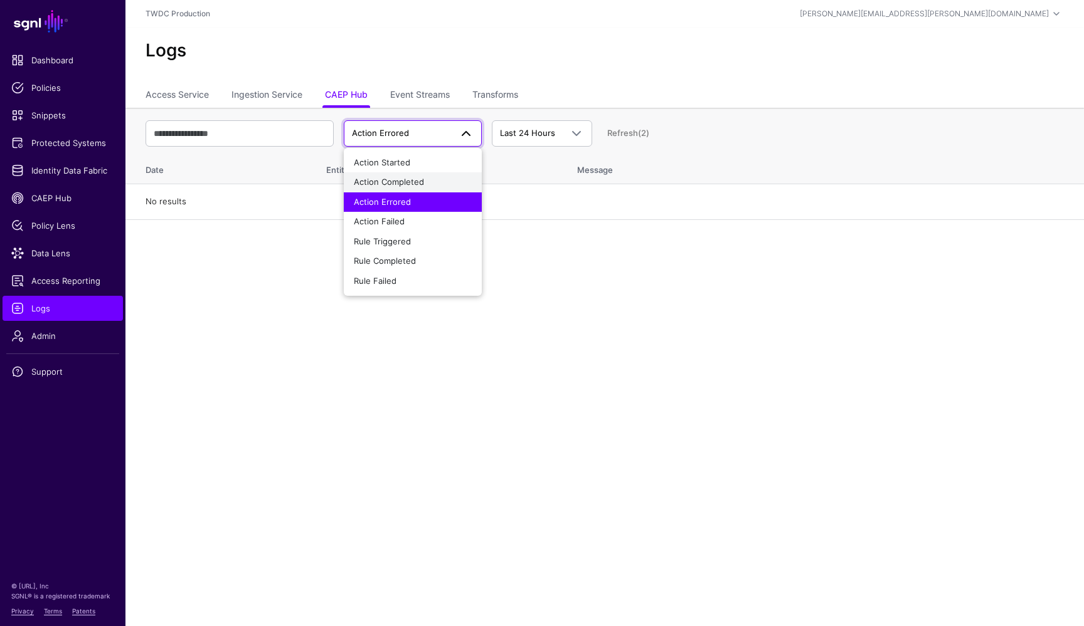
click at [425, 184] on div "Action Completed" at bounding box center [413, 182] width 118 height 13
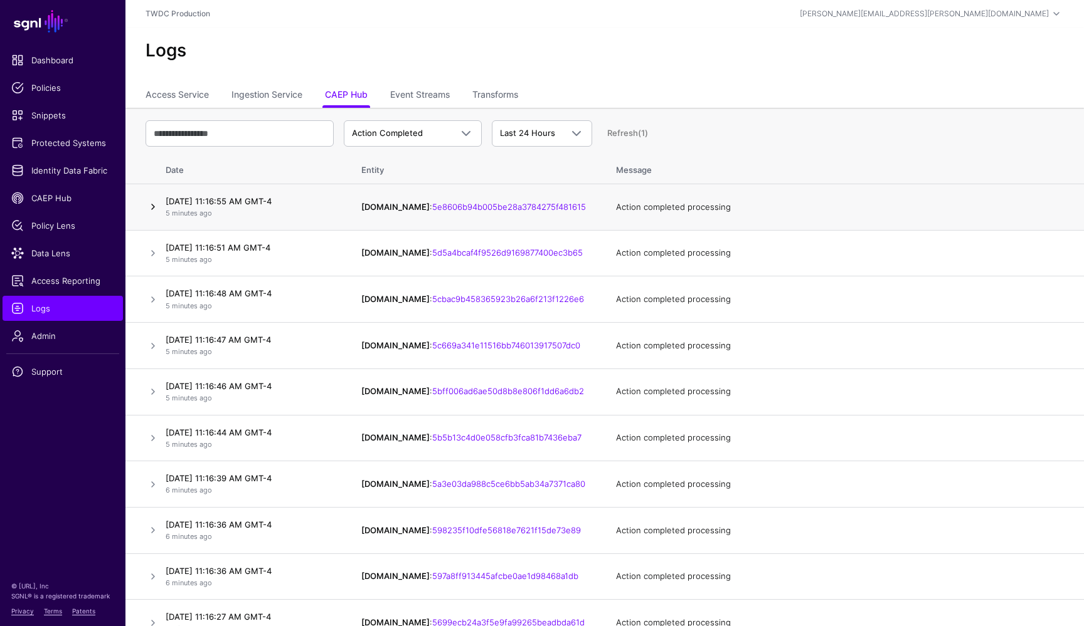
click at [152, 206] on link at bounding box center [152, 206] width 15 height 15
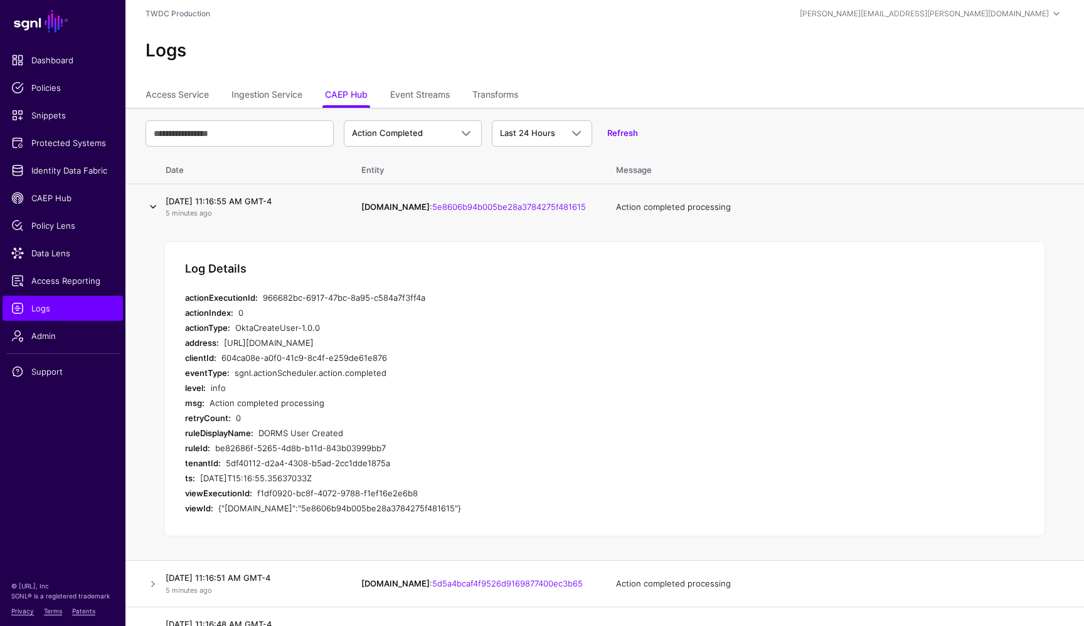
click at [151, 206] on link at bounding box center [152, 206] width 15 height 15
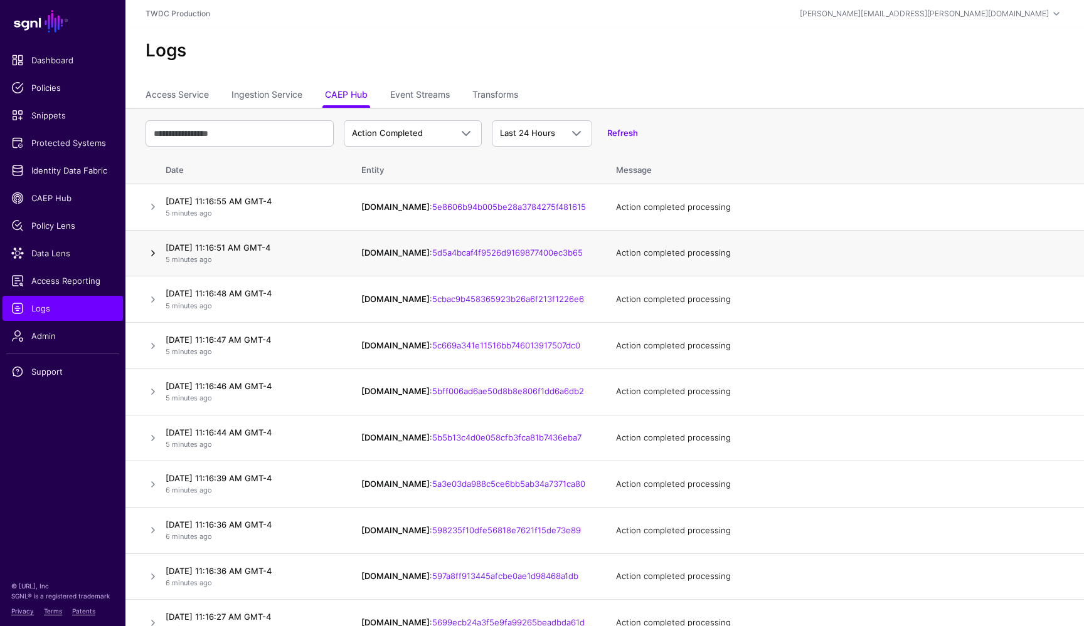
click at [151, 248] on link at bounding box center [152, 253] width 15 height 15
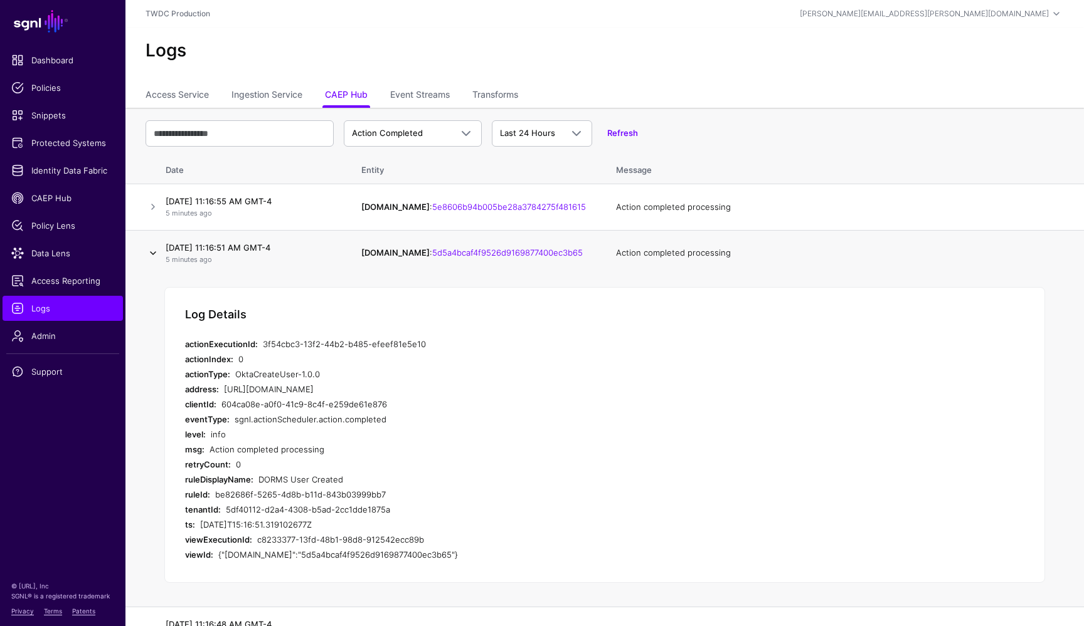
click at [151, 248] on link at bounding box center [152, 253] width 15 height 15
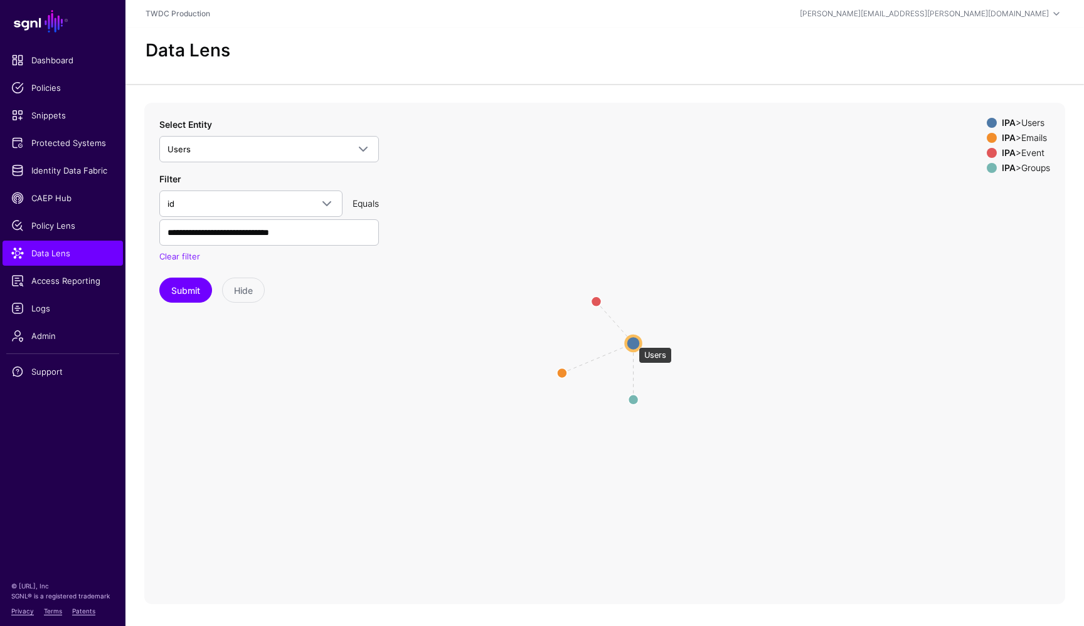
click at [632, 341] on circle at bounding box center [633, 343] width 15 height 15
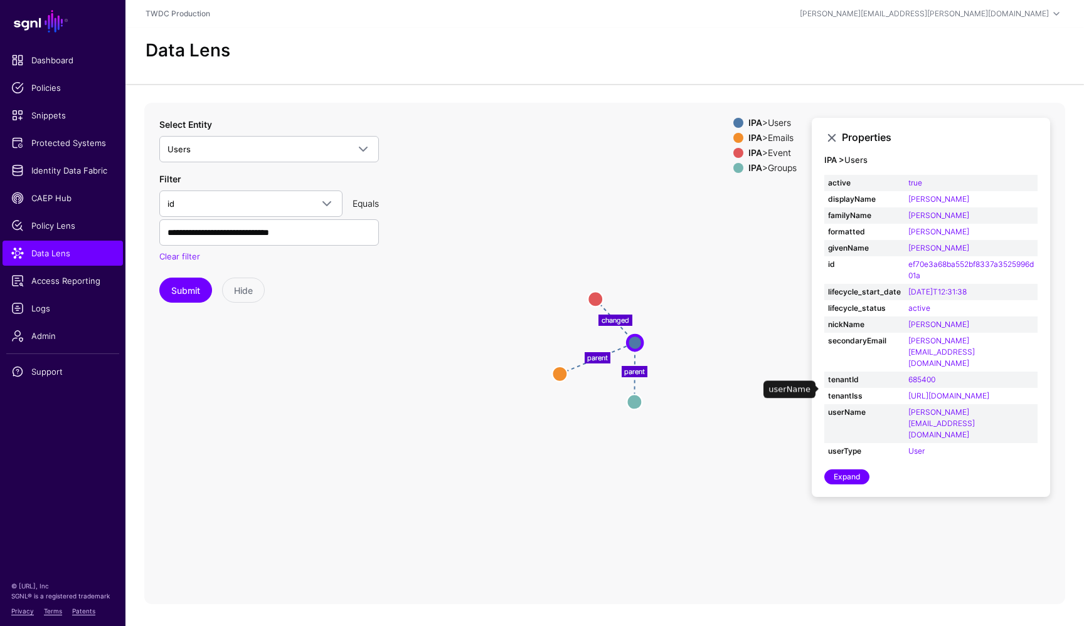
scroll to position [19, 0]
click at [634, 394] on circle at bounding box center [633, 401] width 15 height 15
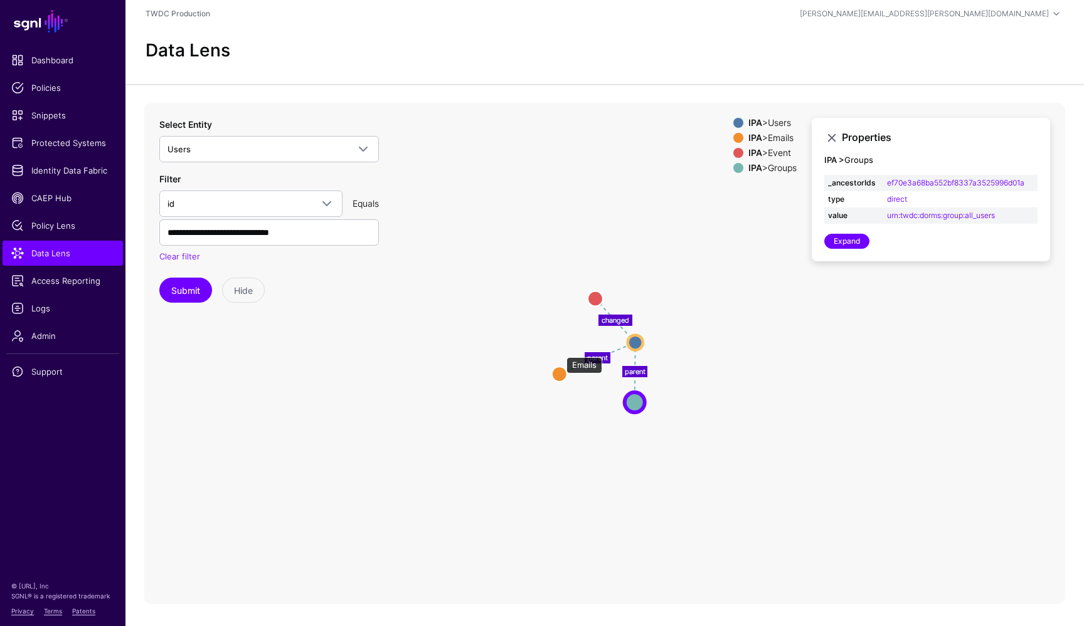
click at [560, 367] on circle at bounding box center [559, 374] width 15 height 15
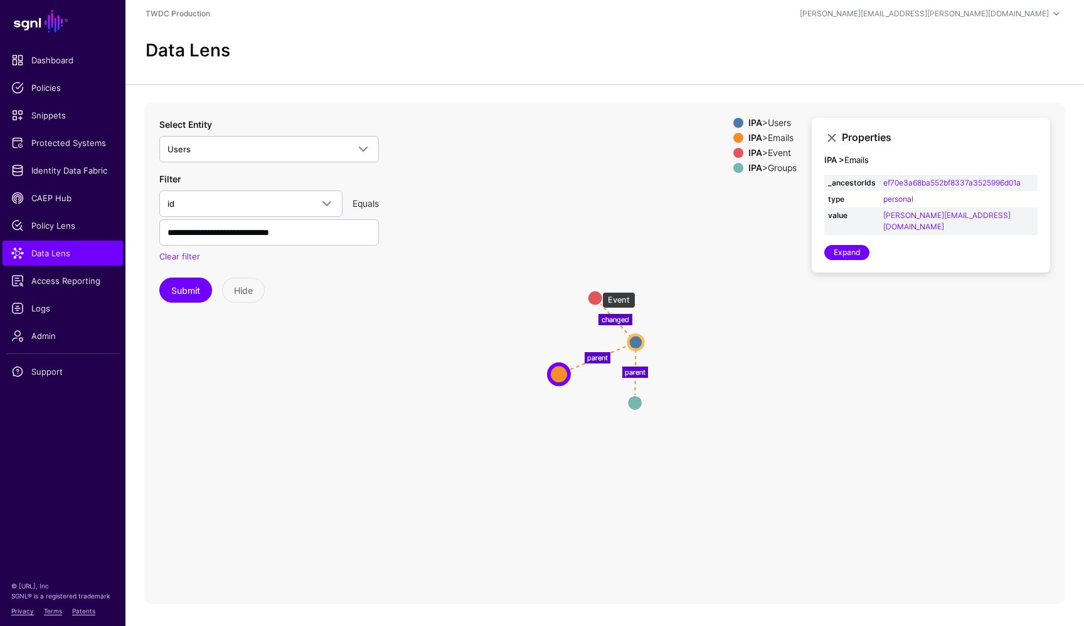
click at [596, 290] on circle at bounding box center [595, 297] width 15 height 15
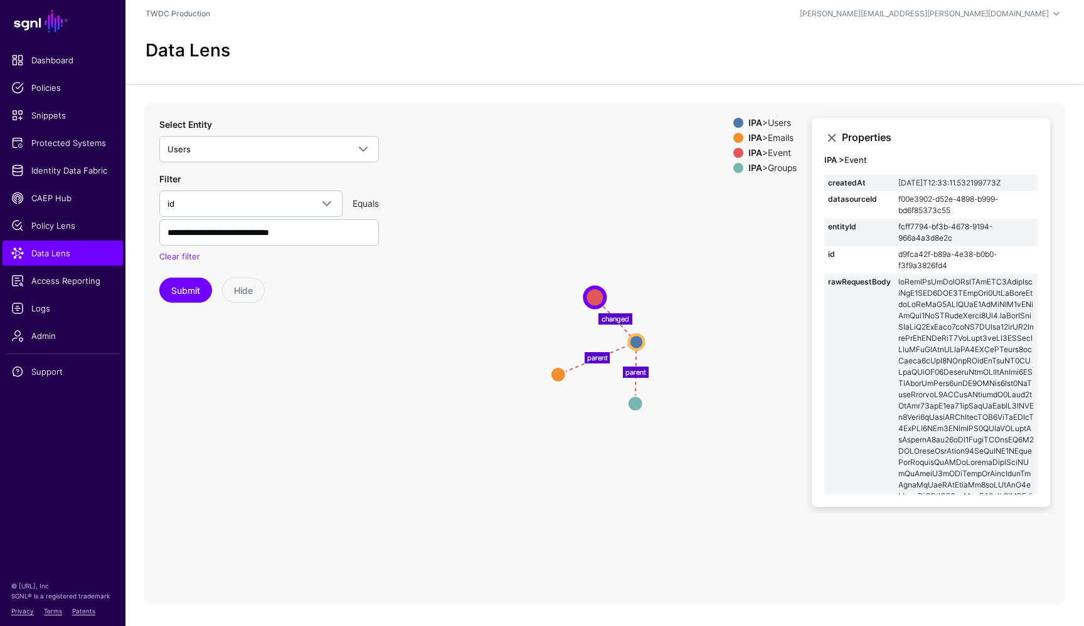
click at [463, 379] on icon "parent changed parent Users Users Emails Emails Event Event Groups Groups" at bounding box center [604, 354] width 921 height 502
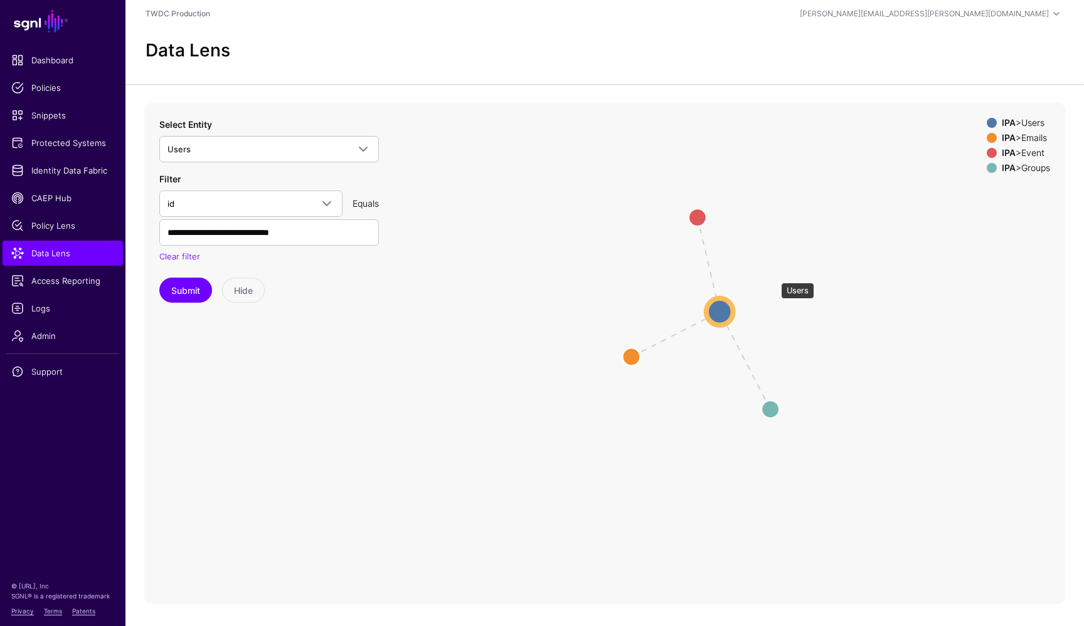
drag, startPoint x: 774, startPoint y: 277, endPoint x: 718, endPoint y: 292, distance: 58.6
click at [718, 298] on circle at bounding box center [719, 311] width 27 height 27
click at [810, 301] on icon "parent changed parent Users Users Emails Emails Event Event Groups Groups" at bounding box center [604, 354] width 921 height 502
click at [60, 176] on span "Identity Data Fabric" at bounding box center [62, 170] width 103 height 13
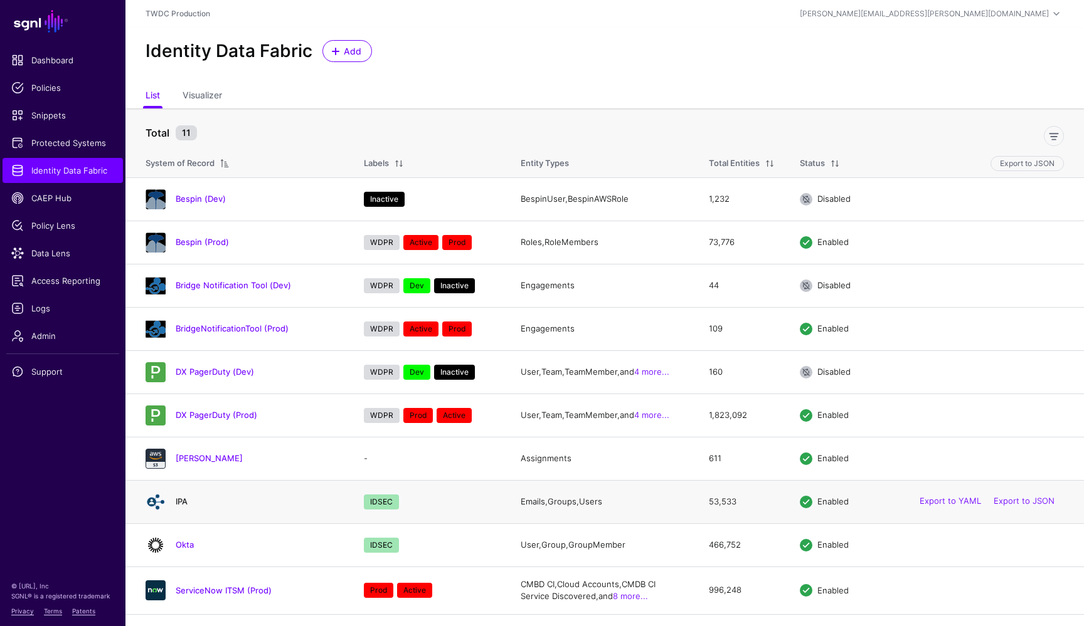
click at [181, 500] on link "IPA" at bounding box center [182, 502] width 12 height 10
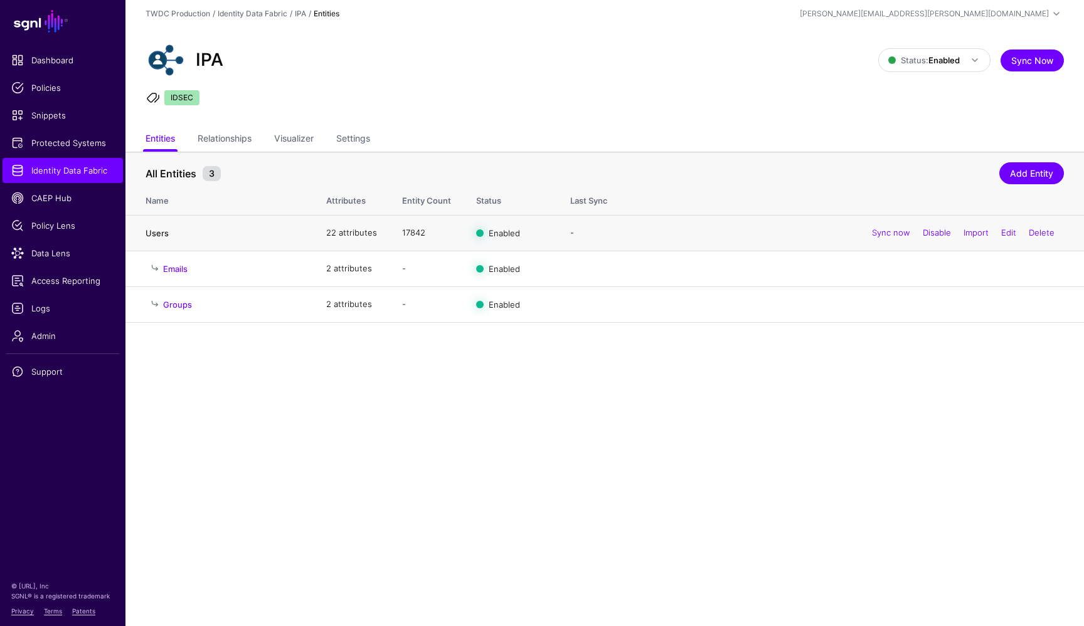
click at [158, 231] on link "Users" at bounding box center [156, 233] width 23 height 10
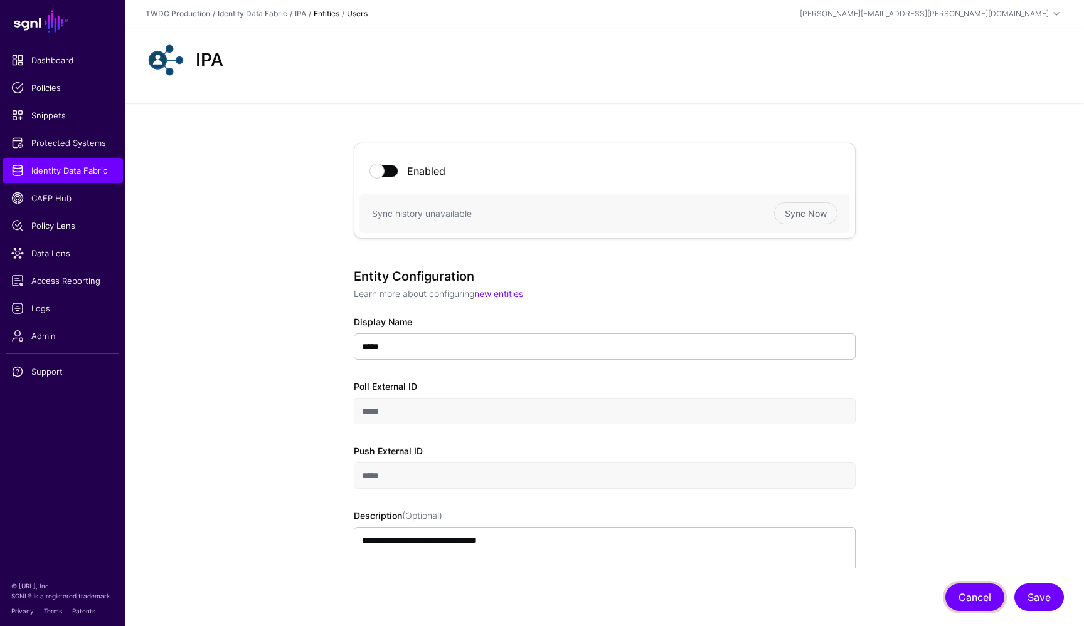
click at [964, 595] on button "Cancel" at bounding box center [974, 598] width 59 height 28
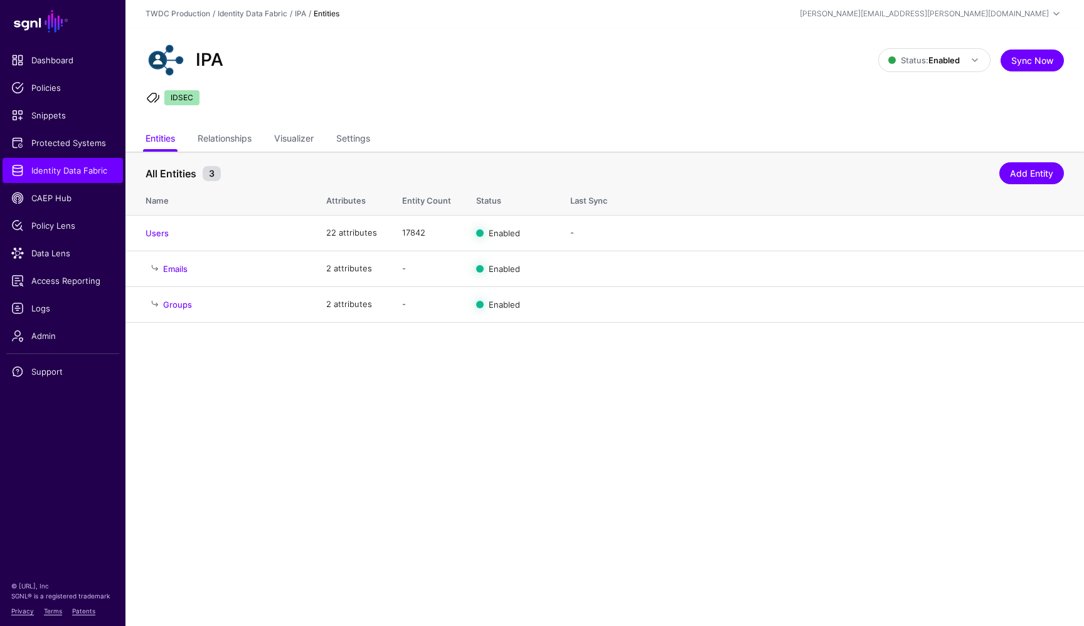
click at [408, 388] on main "SGNL Dashboard Policies Snippets Protected Systems Identity Data Fabric CAEP Hu…" at bounding box center [542, 313] width 1084 height 626
click at [233, 143] on link "Relationships" at bounding box center [225, 140] width 54 height 24
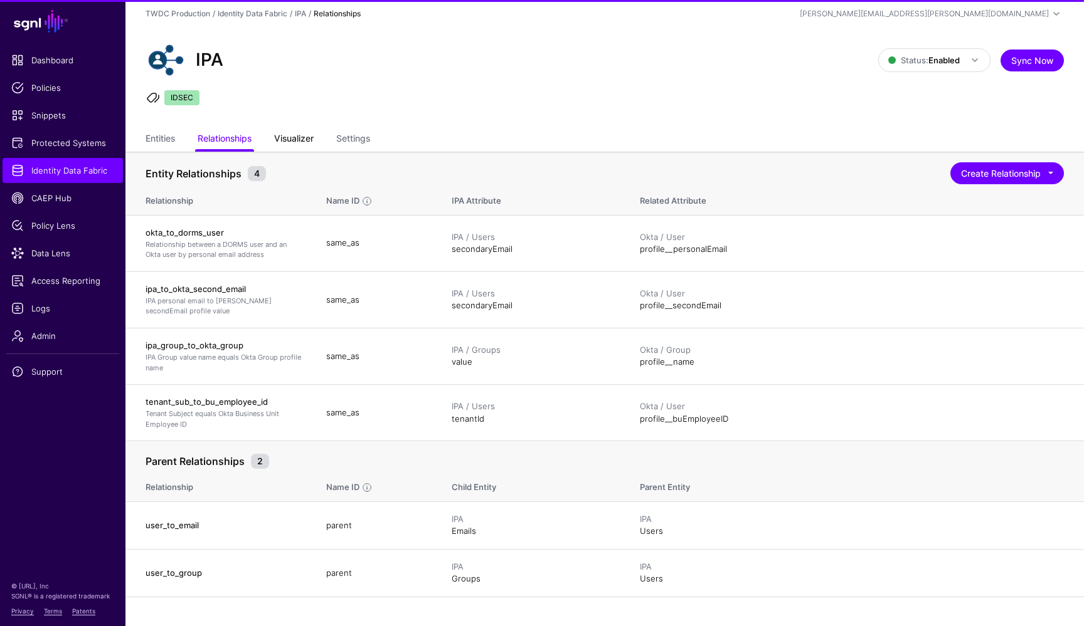
click at [301, 139] on link "Visualizer" at bounding box center [294, 140] width 40 height 24
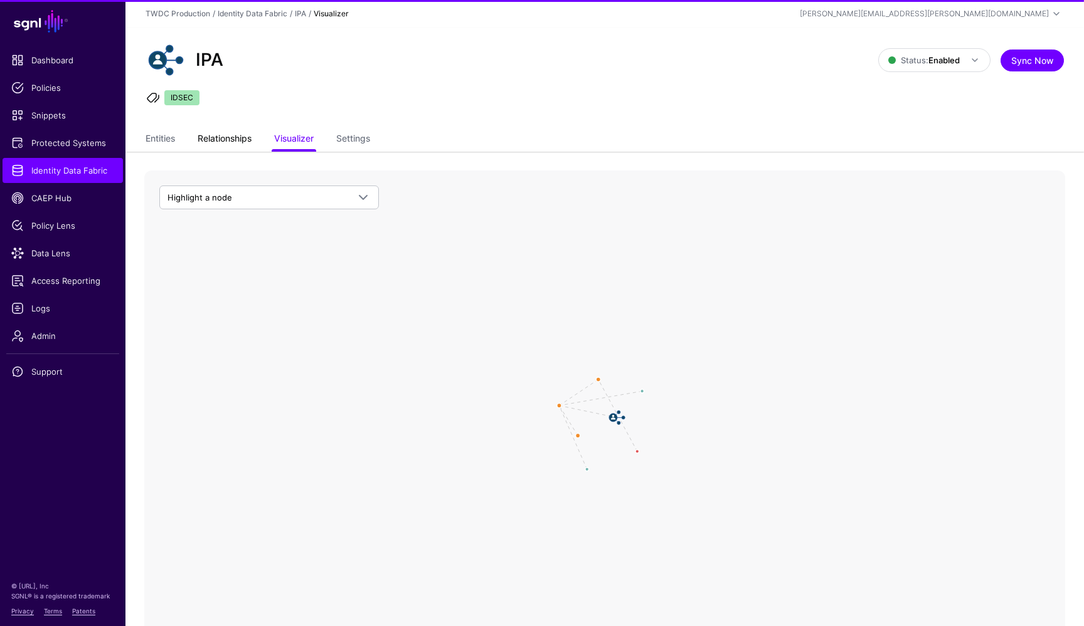
click at [236, 141] on link "Relationships" at bounding box center [225, 140] width 54 height 24
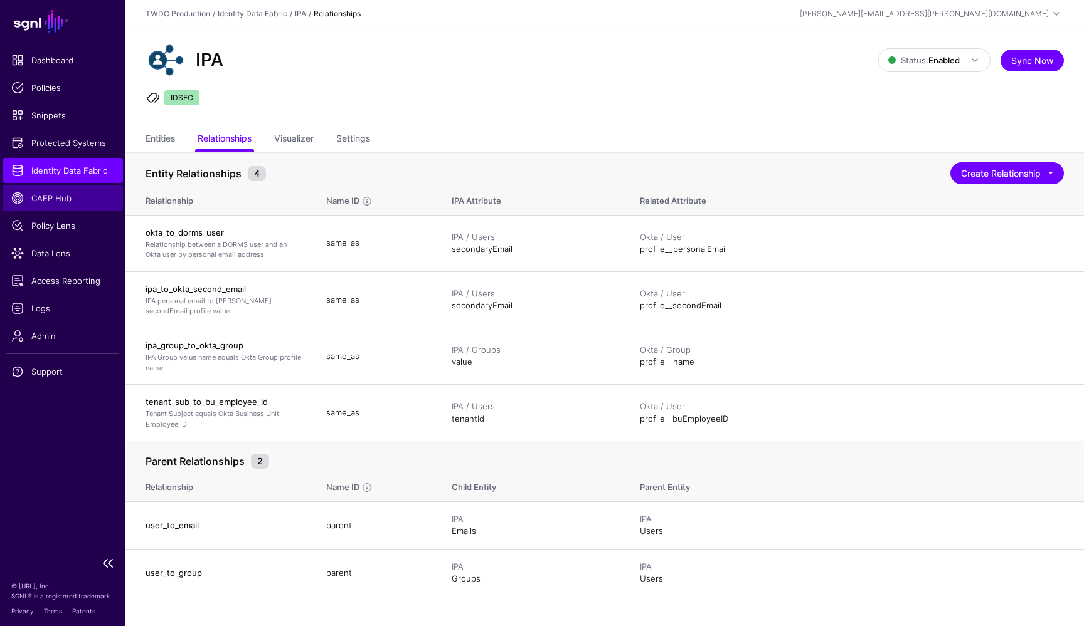
click at [65, 198] on span "CAEP Hub" at bounding box center [62, 198] width 103 height 13
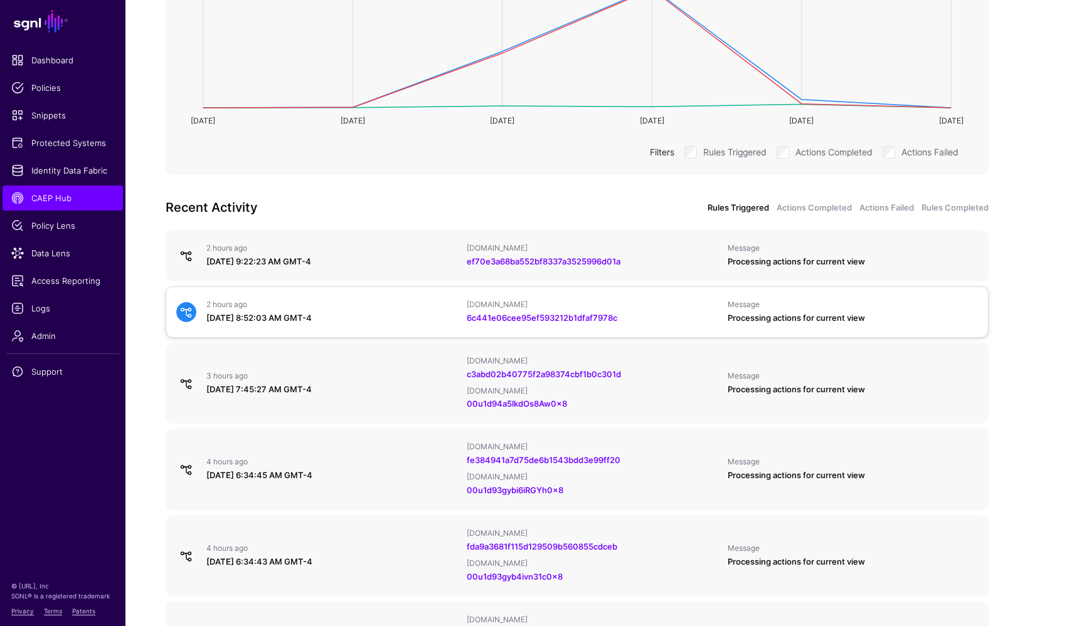
scroll to position [278, 0]
click at [825, 208] on link "Actions Completed" at bounding box center [813, 208] width 75 height 13
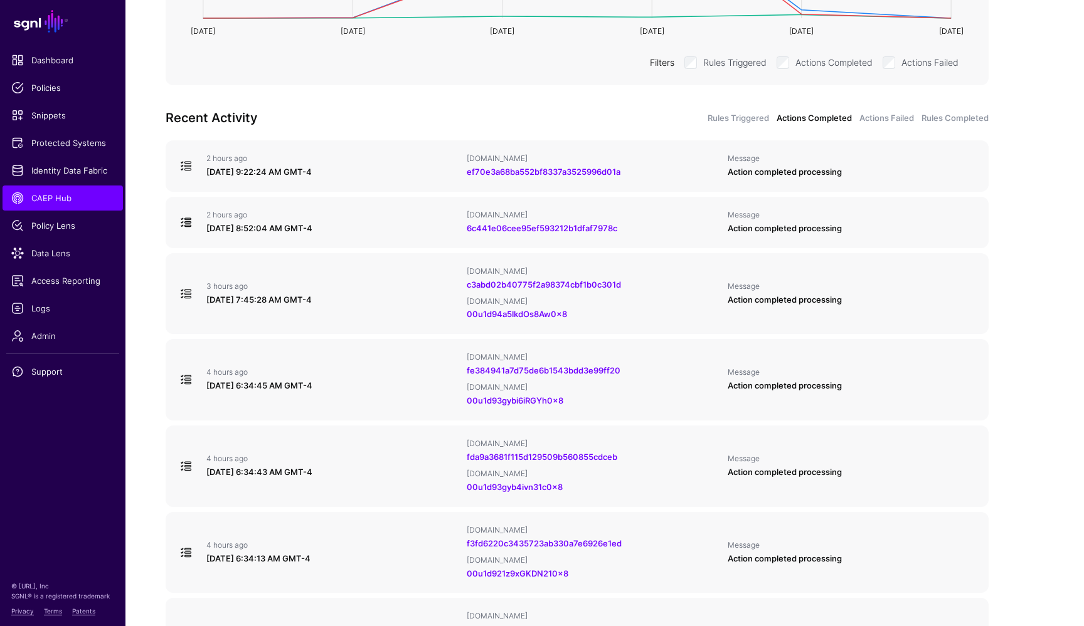
scroll to position [366, 0]
click at [679, 229] on div "6c441e06cee95ef593212b1dfaf7978c" at bounding box center [592, 230] width 250 height 13
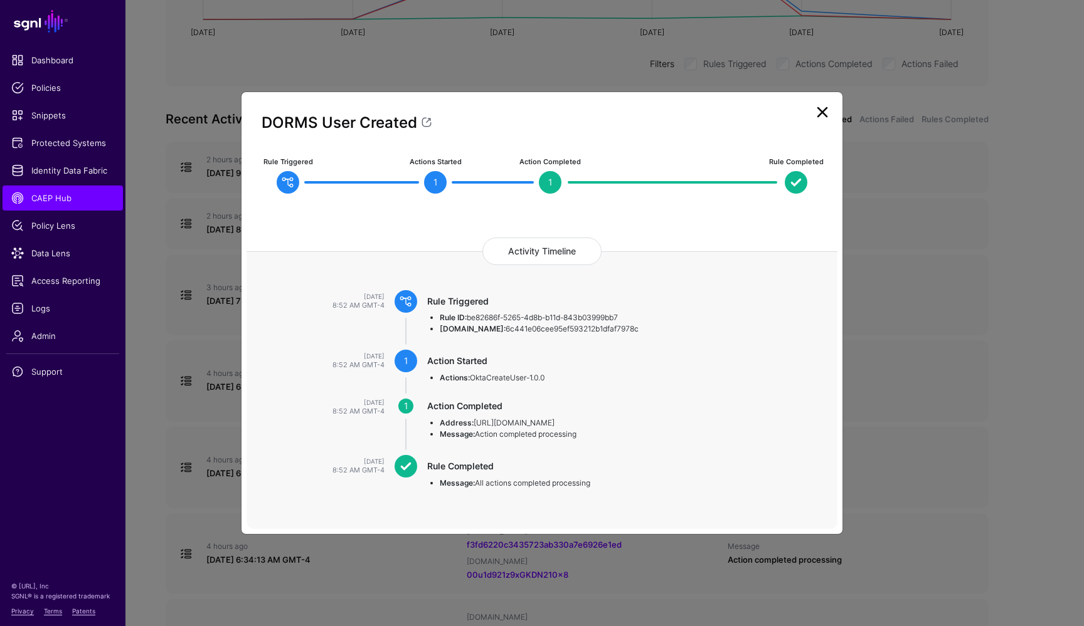
click at [821, 114] on link at bounding box center [822, 112] width 20 height 20
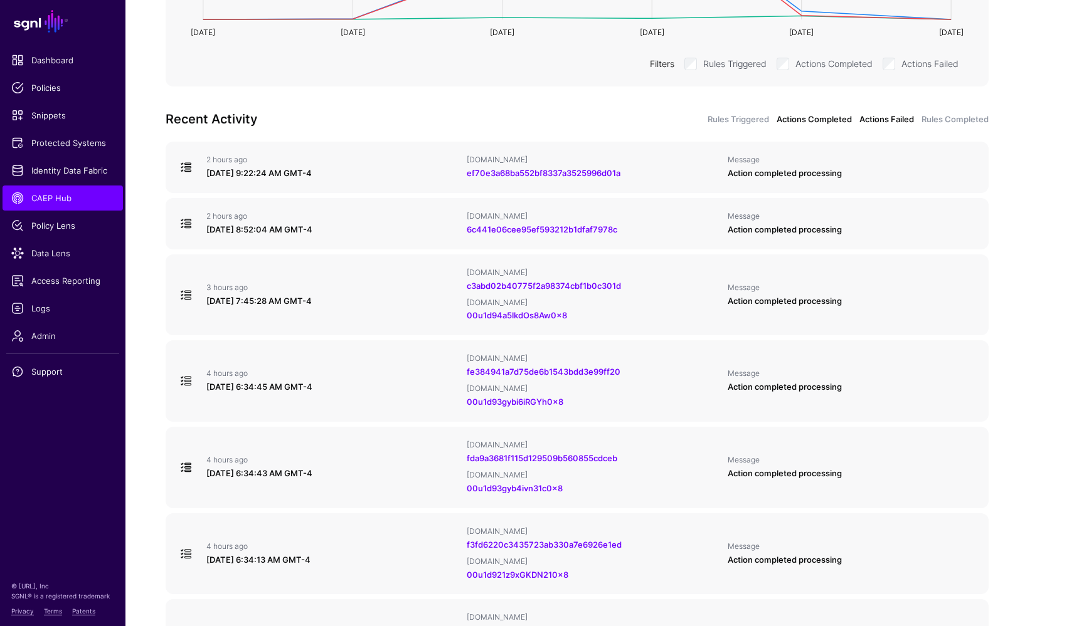
click at [882, 122] on link "Actions Failed" at bounding box center [886, 120] width 55 height 13
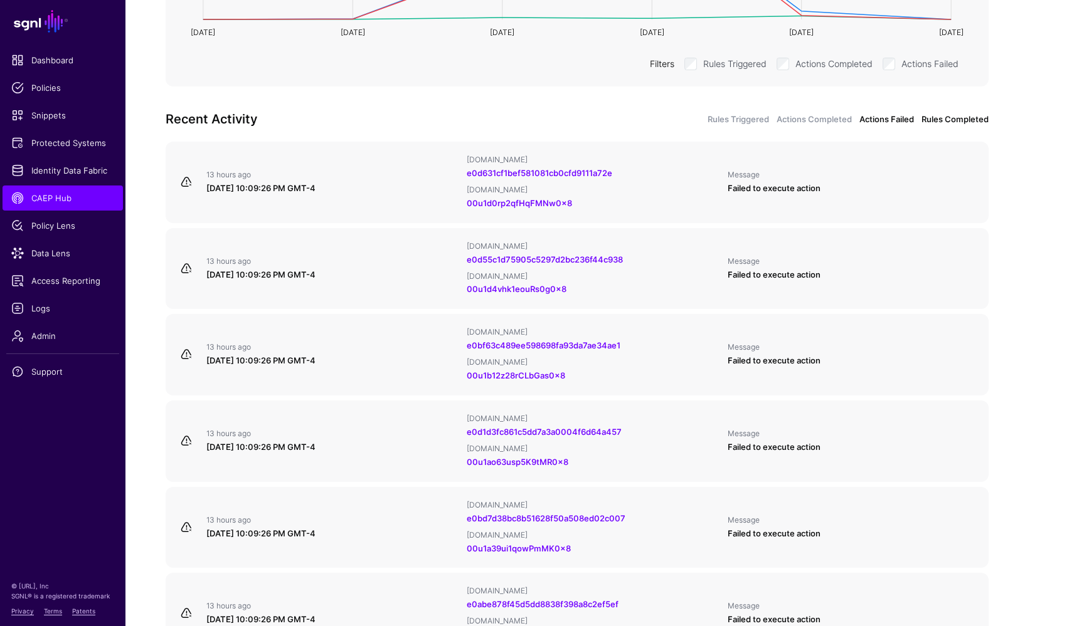
click at [953, 120] on link "Rules Completed" at bounding box center [954, 120] width 67 height 13
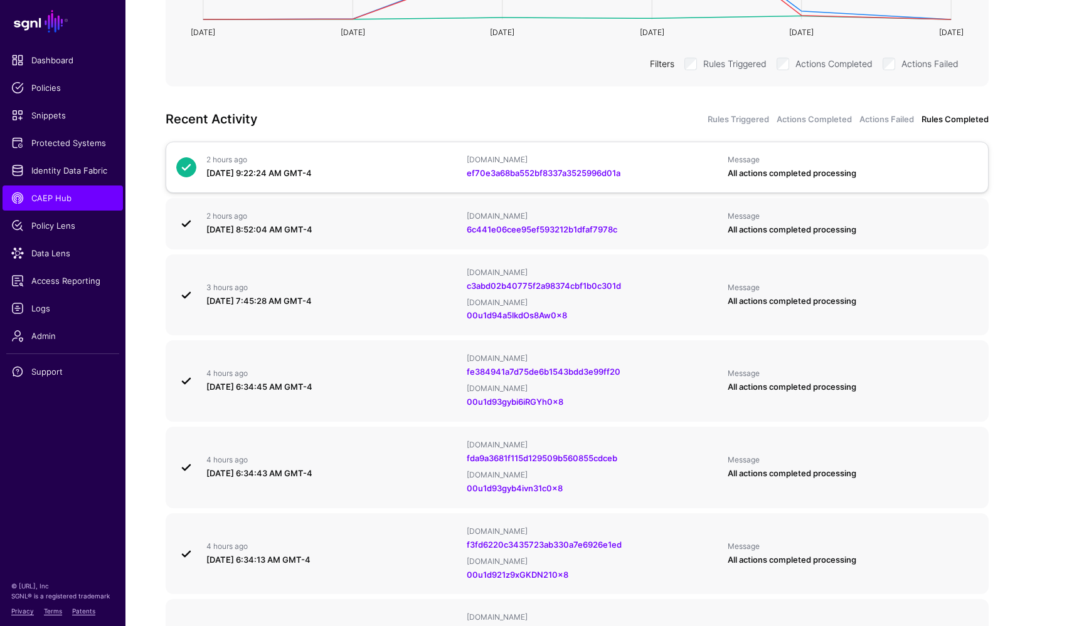
click at [659, 177] on div "ef70e3a68ba552bf8337a3525996d01a" at bounding box center [592, 173] width 250 height 13
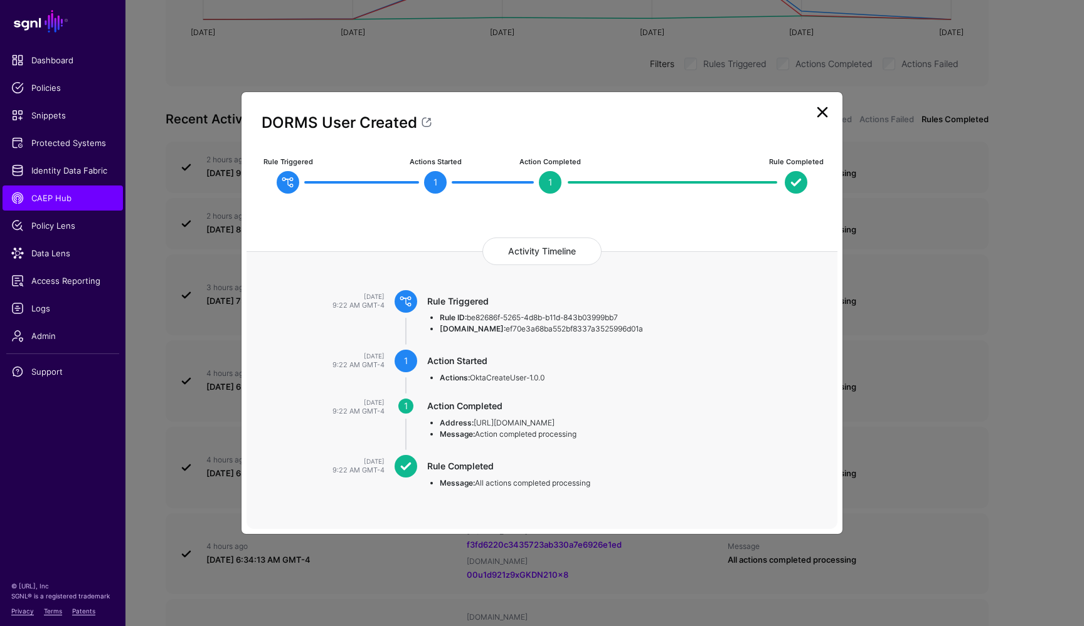
click at [820, 115] on link at bounding box center [822, 112] width 20 height 20
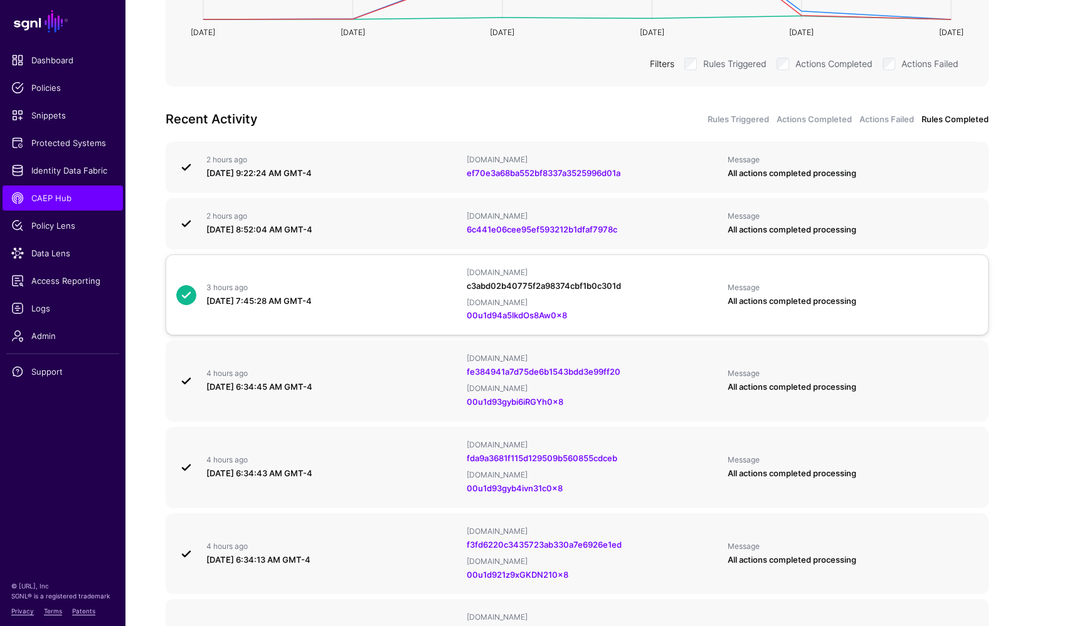
click at [558, 281] on link "c3abd02b40775f2a98374cbf1b0c301d" at bounding box center [544, 286] width 154 height 10
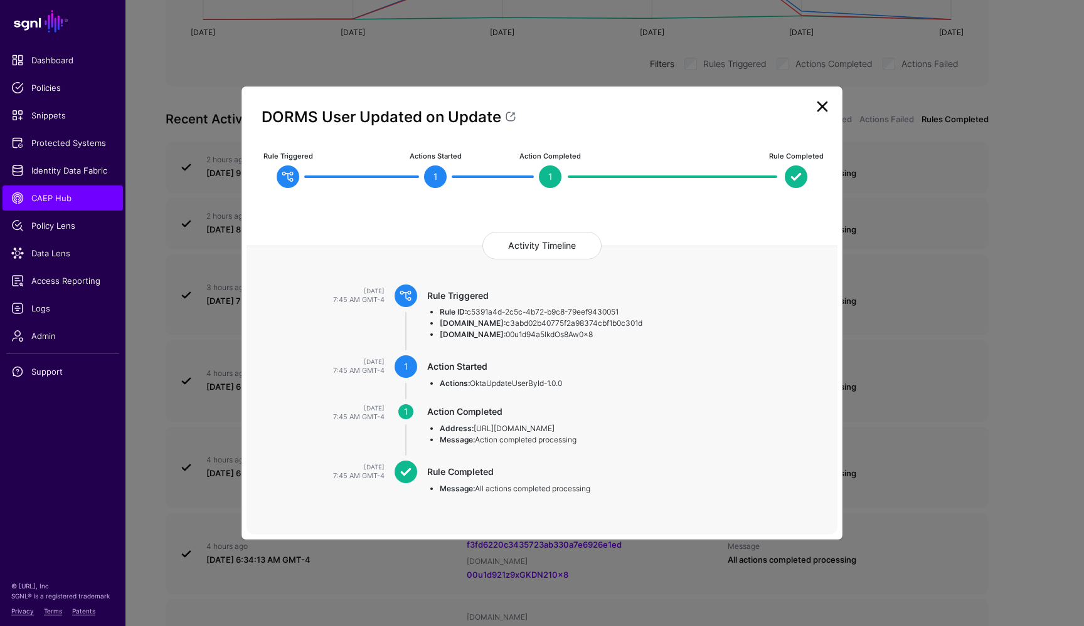
click at [824, 108] on link at bounding box center [822, 107] width 20 height 20
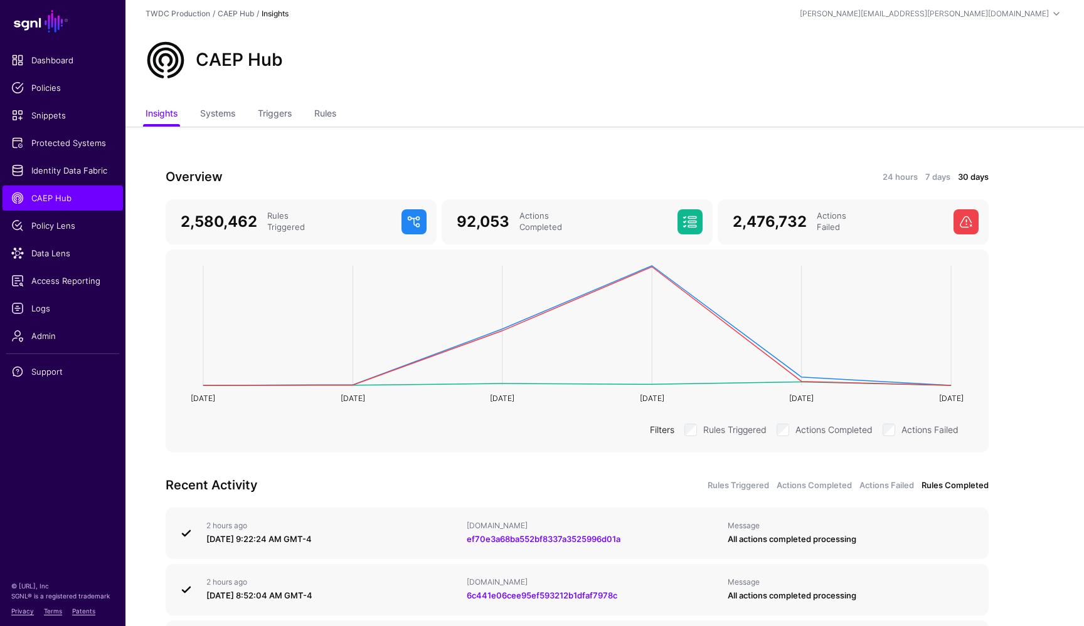
scroll to position [0, 0]
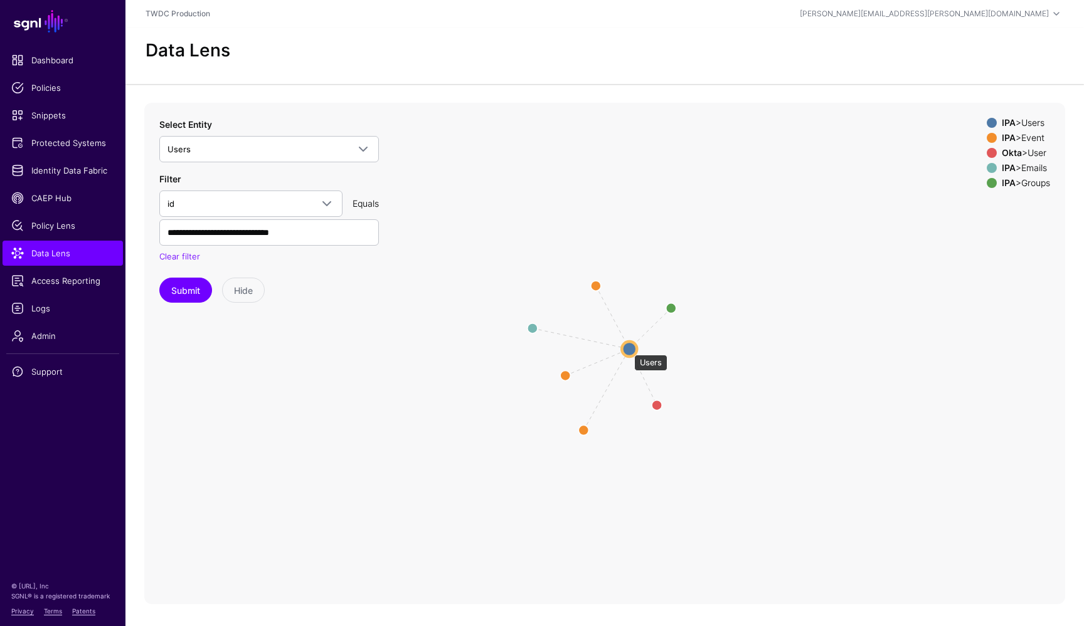
click at [628, 349] on circle at bounding box center [628, 349] width 15 height 15
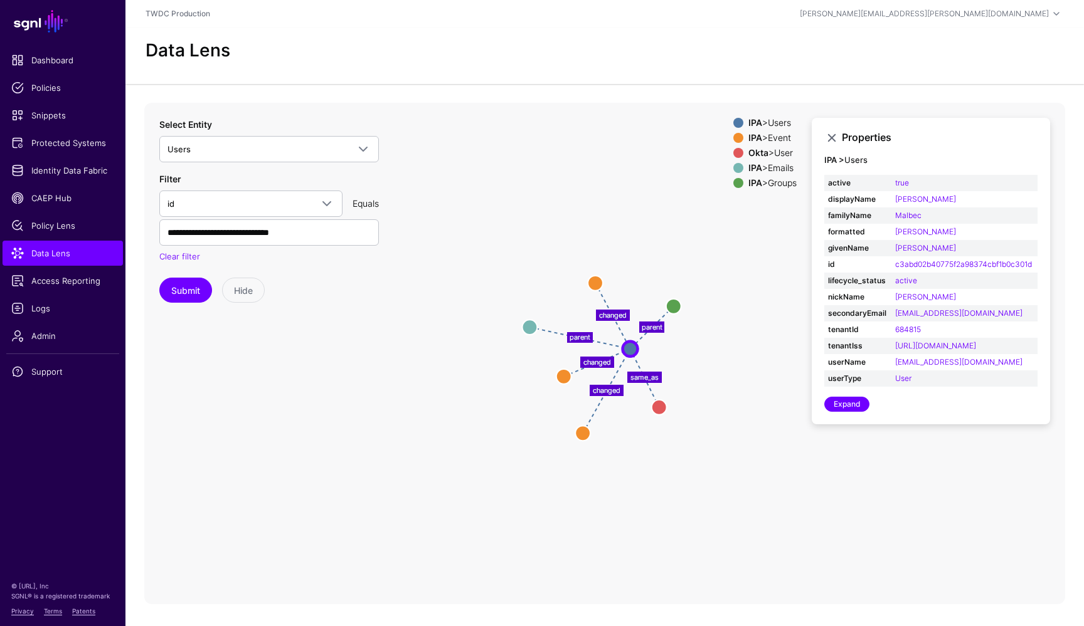
click at [782, 137] on div "IPA > Event" at bounding box center [772, 138] width 53 height 10
click at [783, 164] on div "IPA > Emails" at bounding box center [772, 168] width 53 height 10
click at [783, 181] on div "IPA > Groups" at bounding box center [772, 183] width 53 height 10
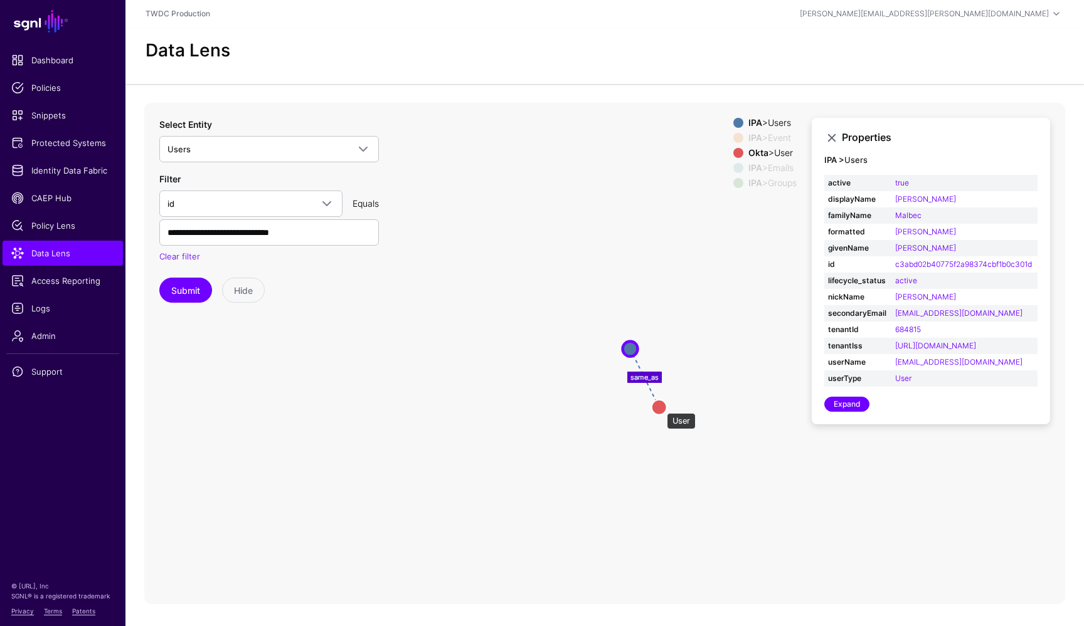
click at [660, 407] on circle at bounding box center [659, 406] width 15 height 15
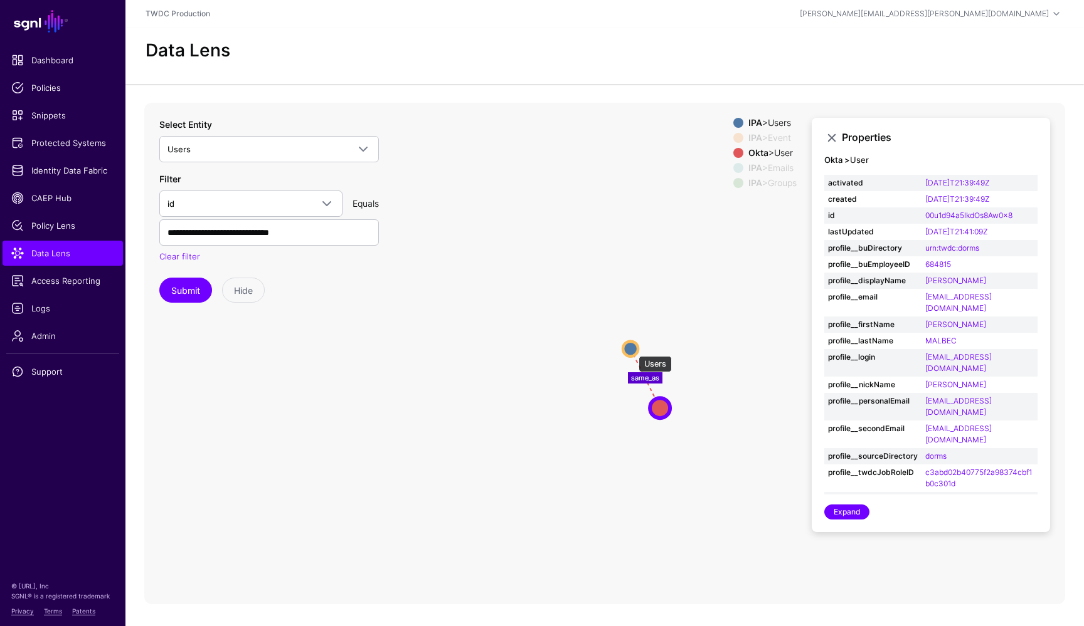
click at [632, 350] on circle at bounding box center [630, 348] width 15 height 15
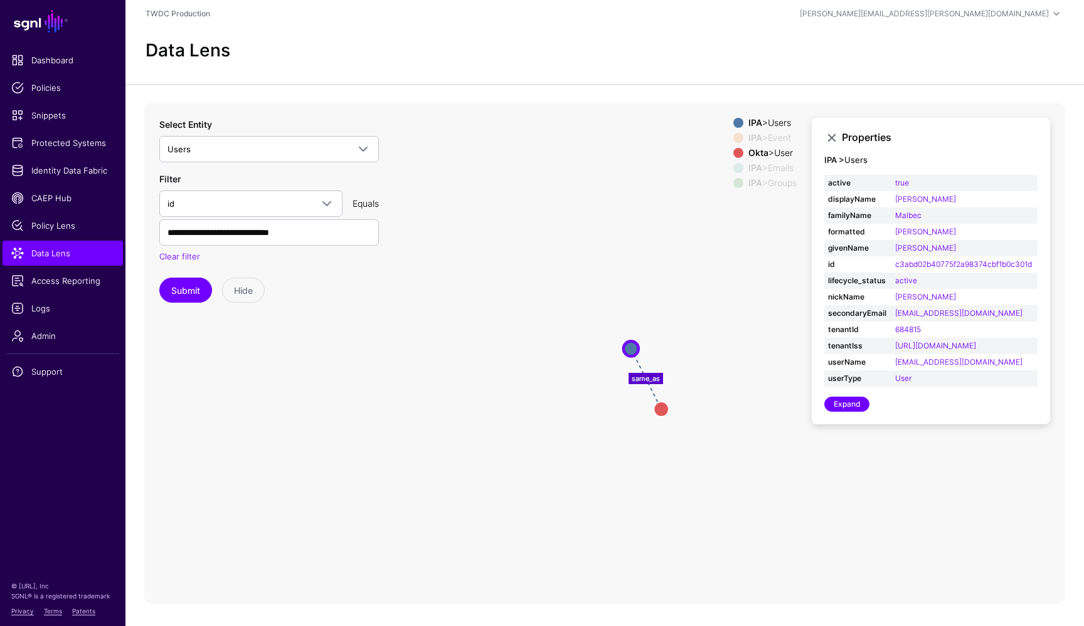
click at [552, 439] on icon "same_as changed parent parent changed changed User User Users Users Event Event…" at bounding box center [604, 354] width 921 height 502
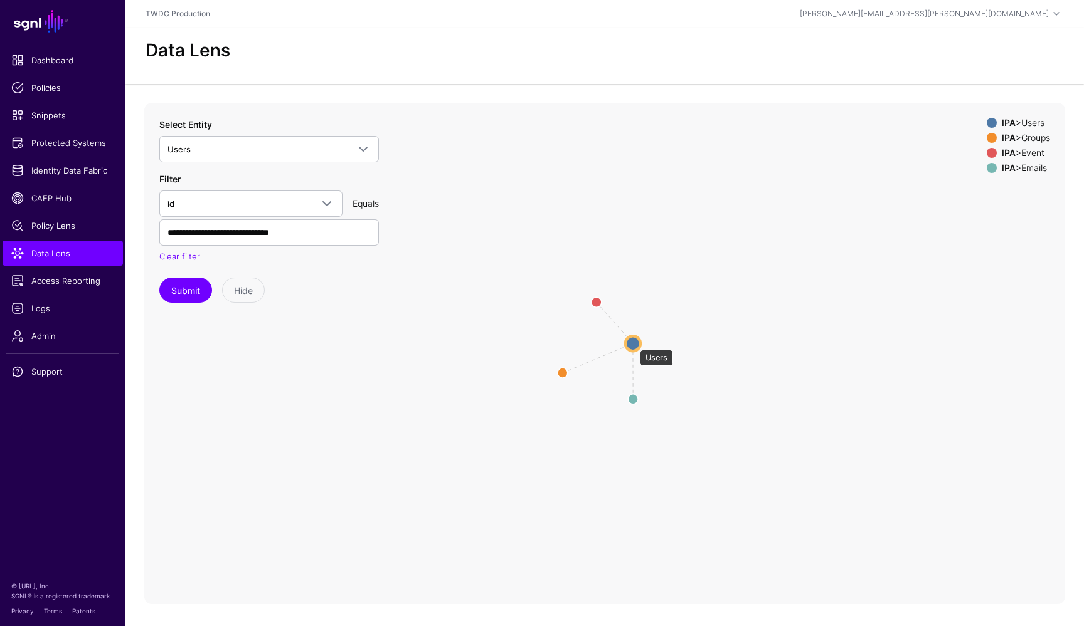
click at [633, 344] on circle at bounding box center [632, 343] width 15 height 15
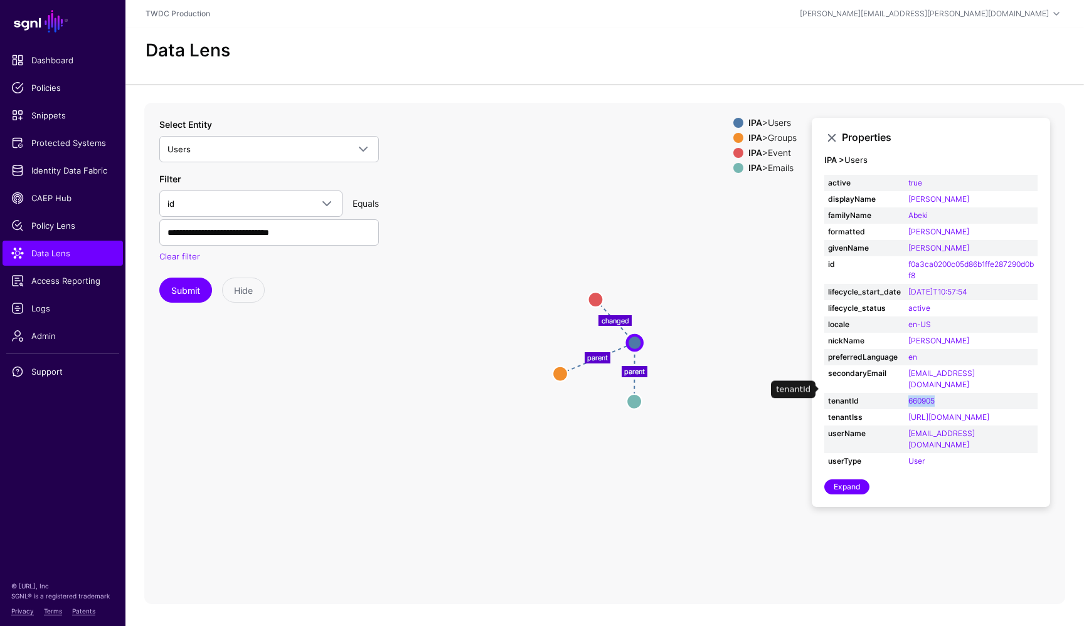
drag, startPoint x: 942, startPoint y: 392, endPoint x: 904, endPoint y: 390, distance: 38.3
click at [904, 393] on td "660905" at bounding box center [970, 401] width 133 height 16
copy link "660905"
click at [778, 49] on div "Data Lens" at bounding box center [604, 50] width 928 height 21
click at [445, 402] on icon "parent changed parent Emails Emails Event Event Groups Groups Users Users" at bounding box center [604, 354] width 921 height 502
